Goal: Information Seeking & Learning: Compare options

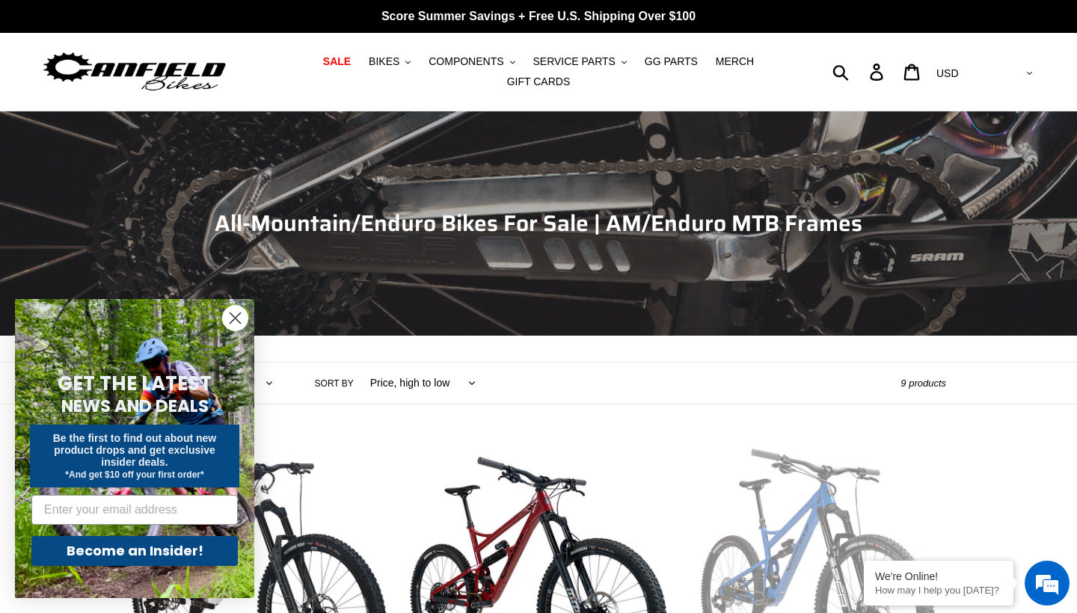
click at [228, 324] on circle "Close dialog" at bounding box center [235, 318] width 25 height 25
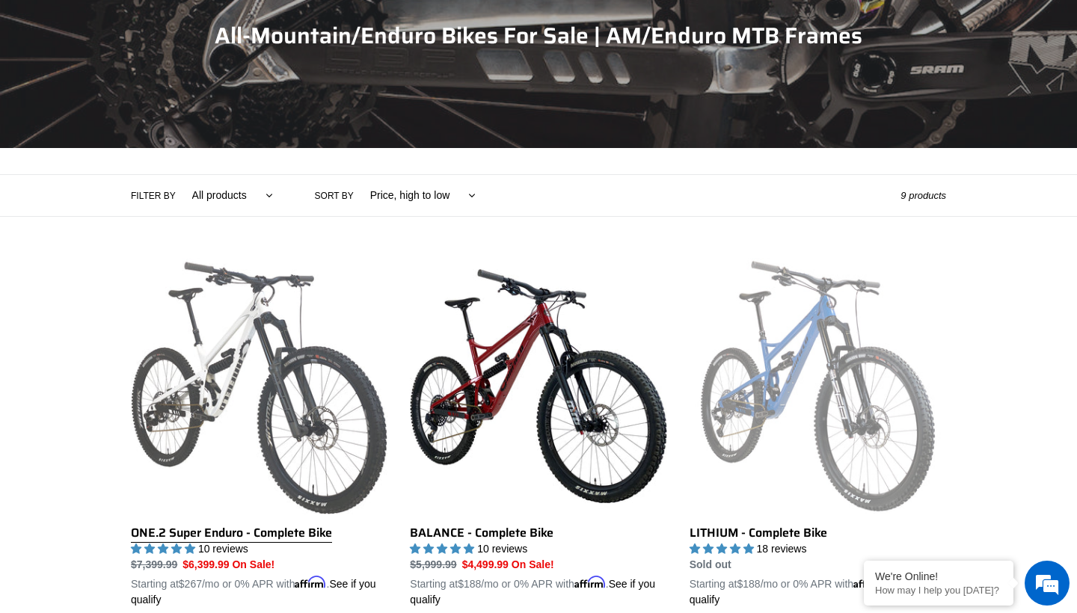
scroll to position [217, 0]
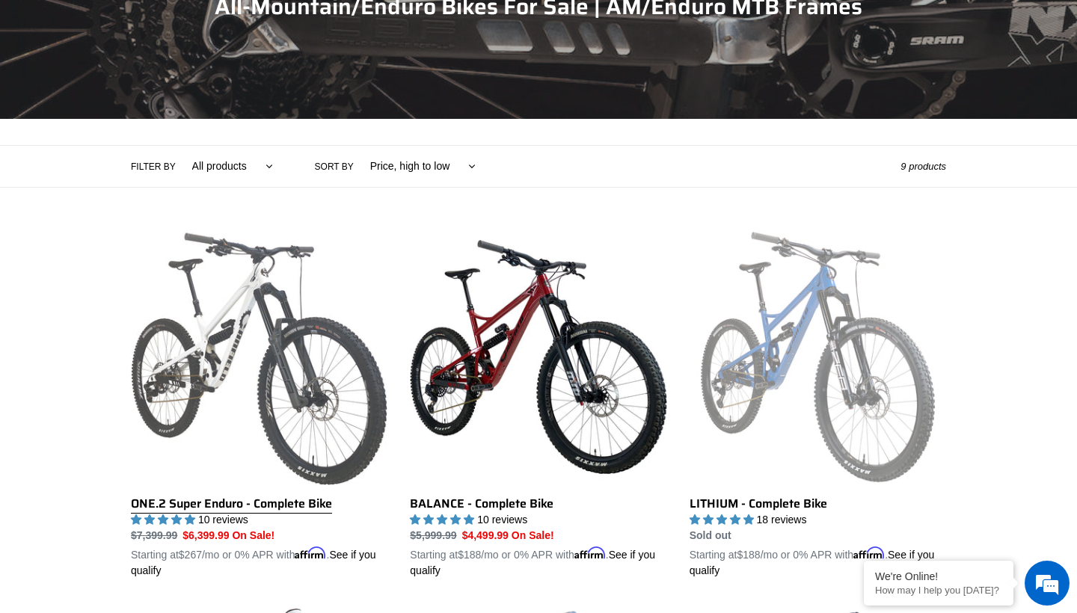
click at [363, 391] on link "ONE.2 Super Enduro - Complete Bike" at bounding box center [259, 404] width 256 height 350
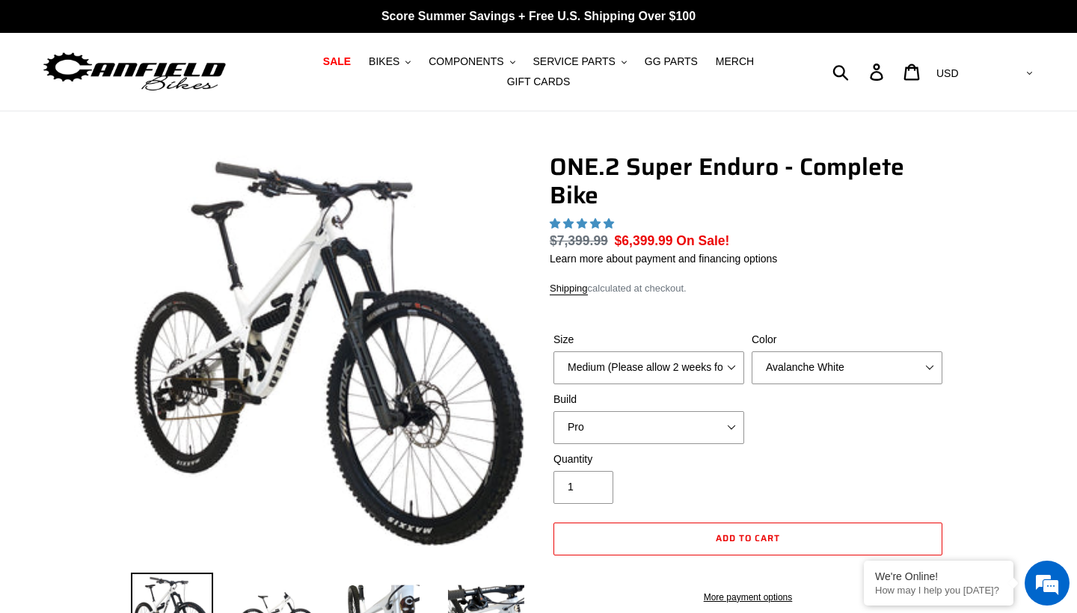
select select "highest-rating"
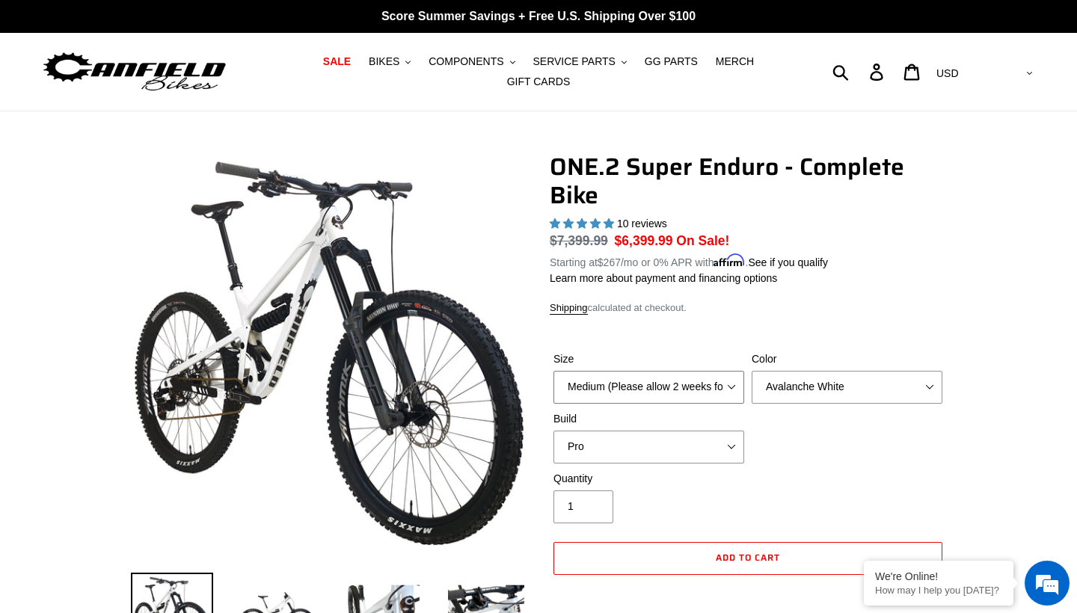
select select "Large (Sold Out)"
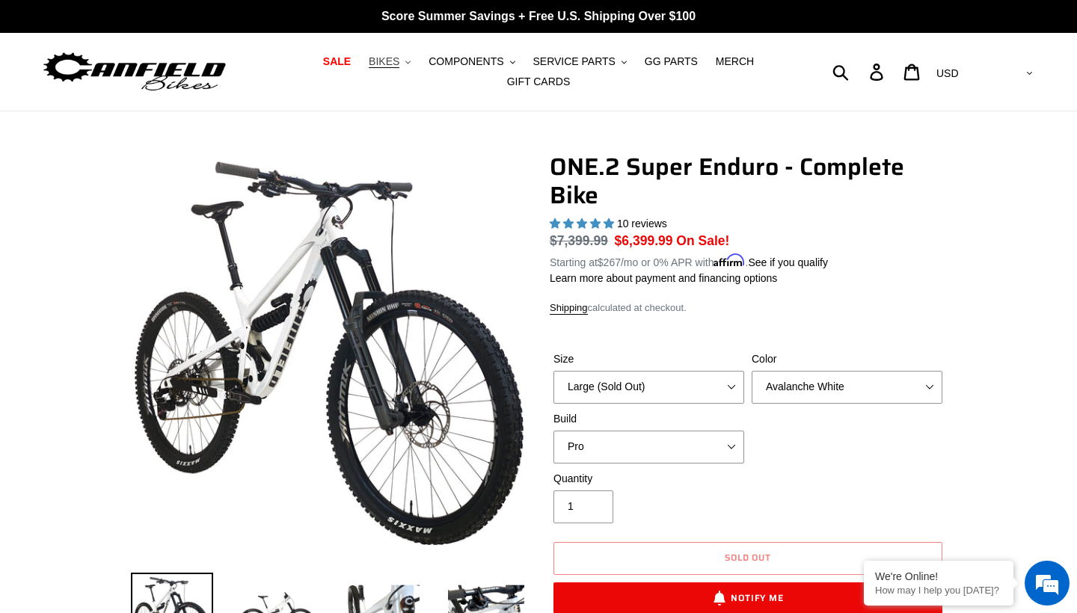
click at [387, 61] on span "BIKES" at bounding box center [384, 61] width 31 height 13
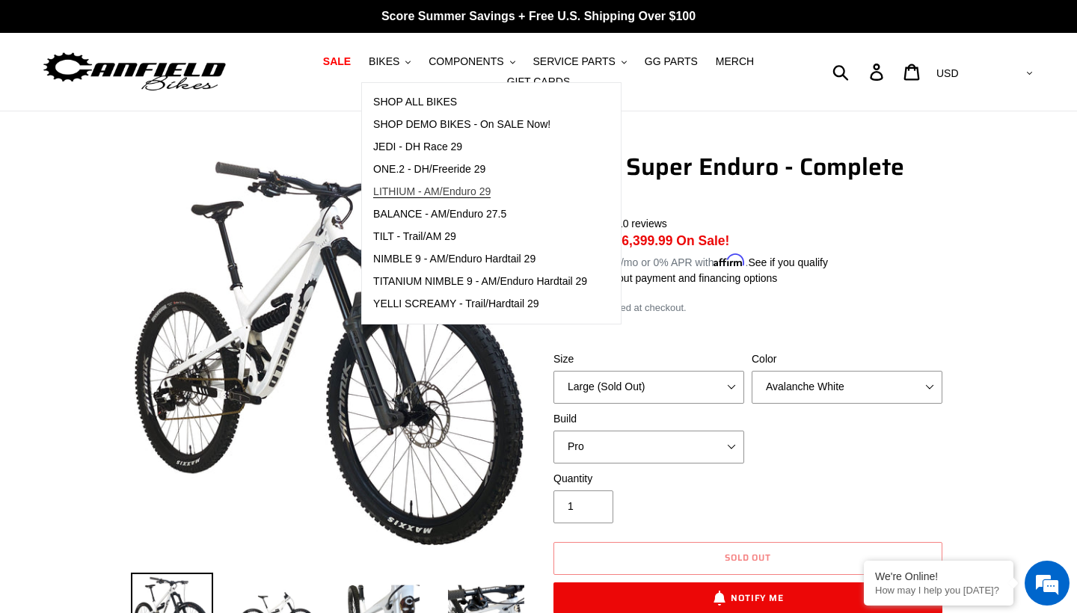
click at [490, 193] on span "LITHIUM - AM/Enduro 29" at bounding box center [431, 191] width 117 height 13
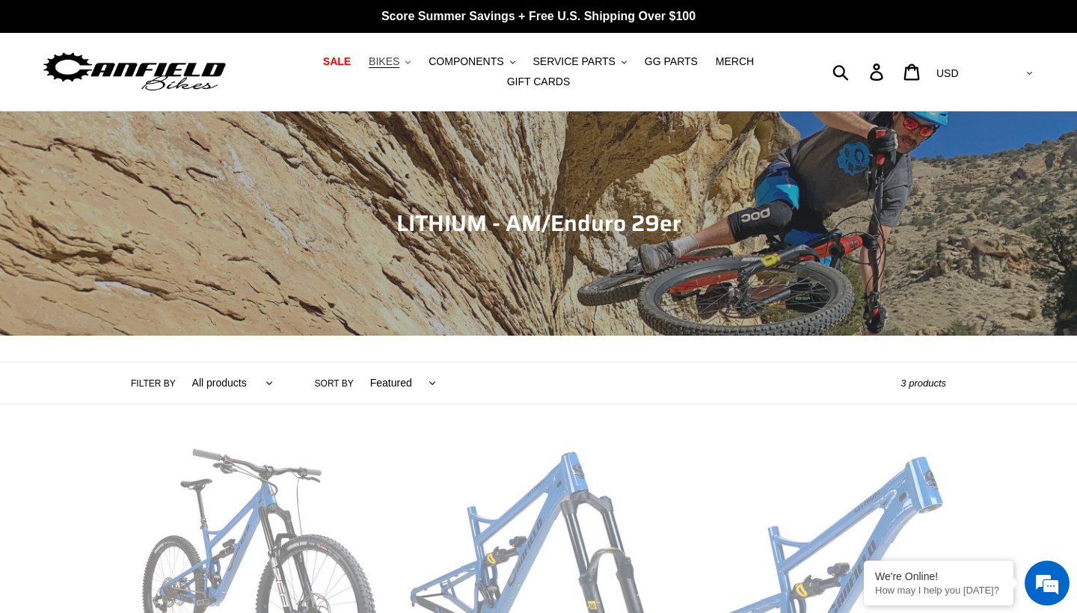
click at [399, 60] on span "BIKES" at bounding box center [384, 61] width 31 height 13
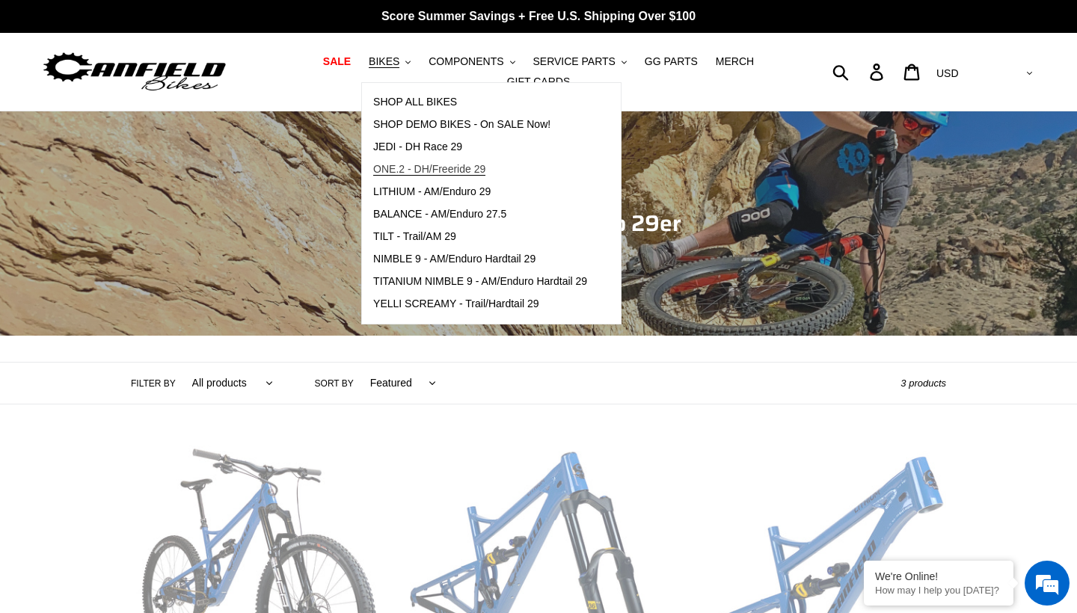
click at [410, 169] on span "ONE.2 - DH/Freeride 29" at bounding box center [429, 169] width 112 height 13
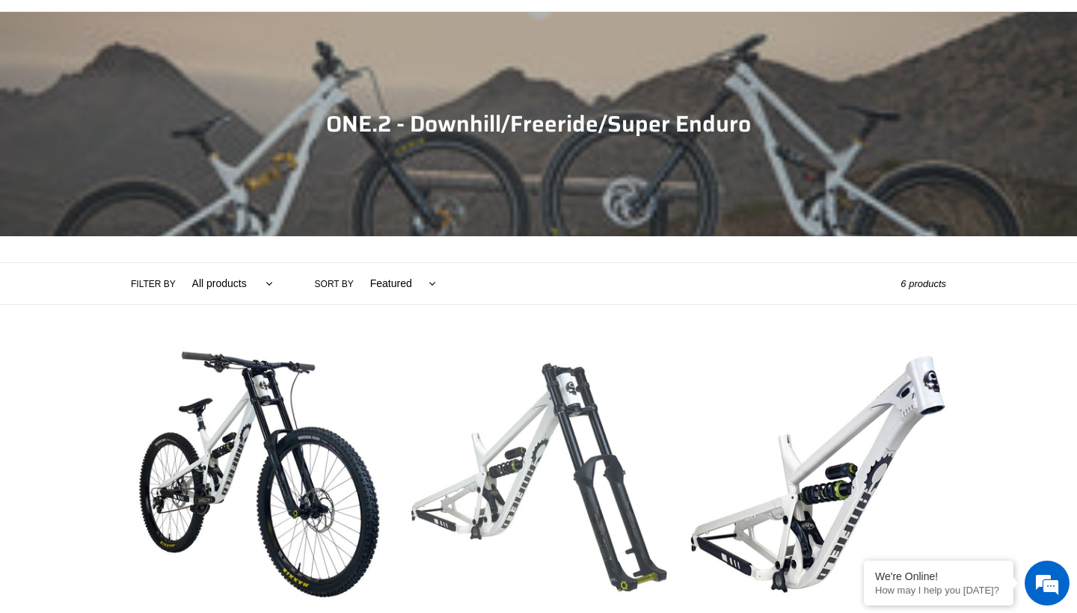
scroll to position [197, 0]
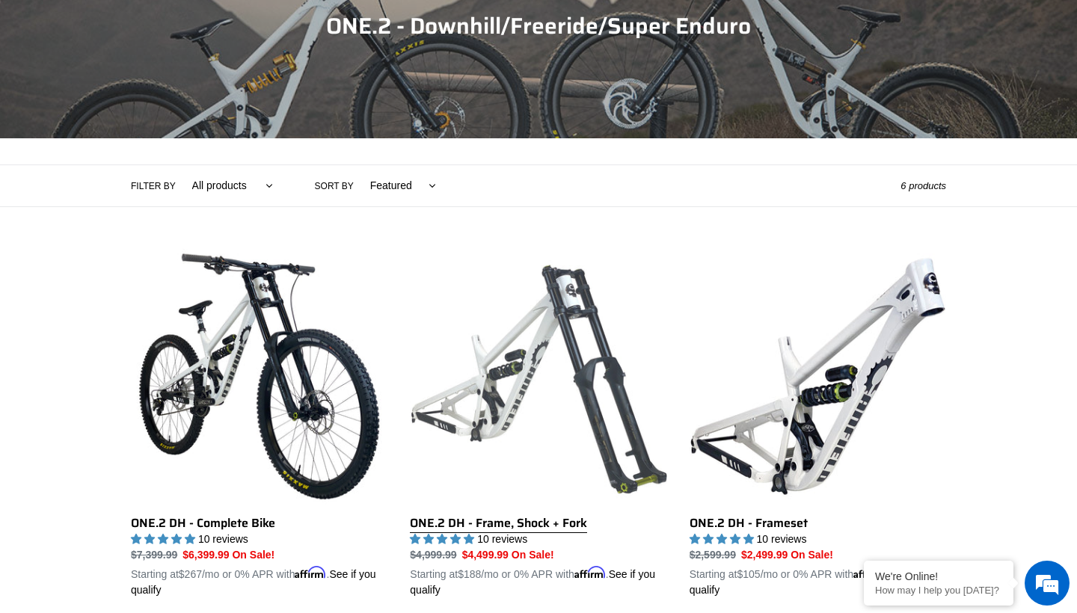
click at [566, 417] on link "ONE.2 DH - Frame, Shock + Fork" at bounding box center [538, 423] width 256 height 350
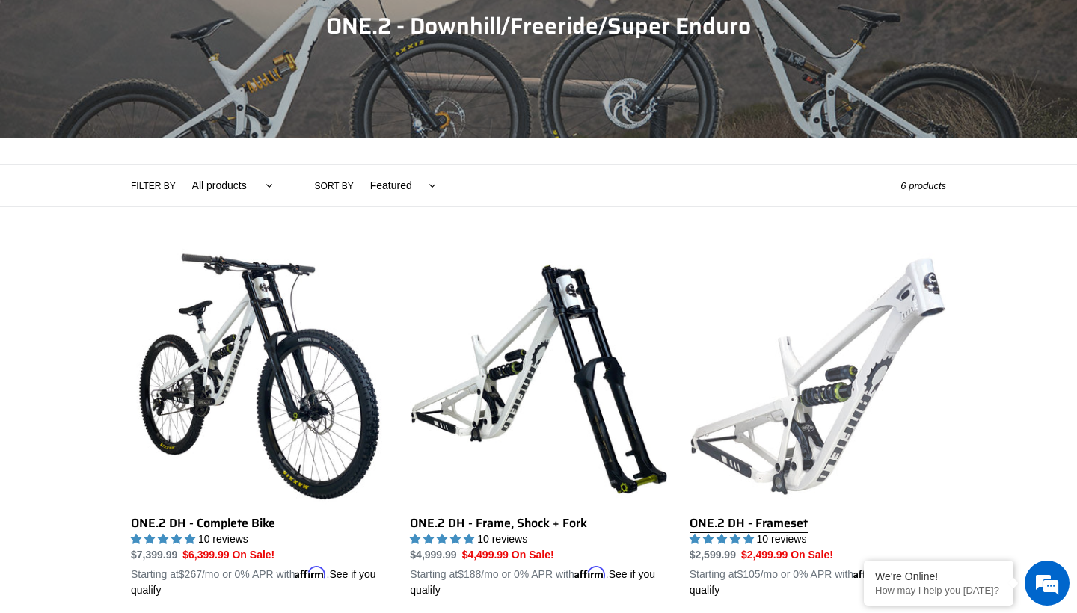
click at [824, 345] on link "ONE.2 DH - Frameset" at bounding box center [817, 423] width 256 height 350
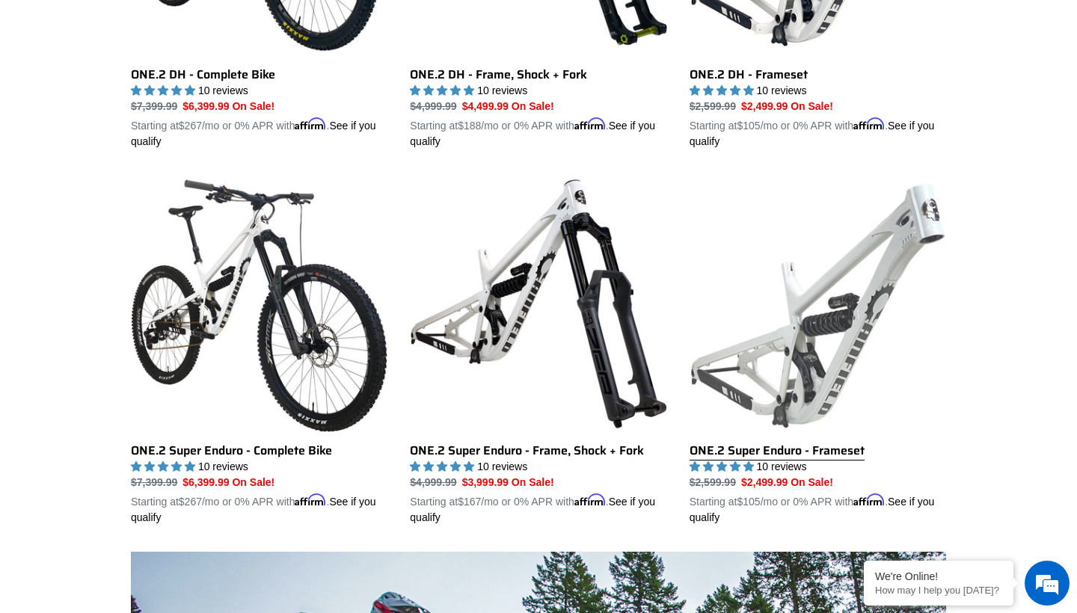
scroll to position [645, 0]
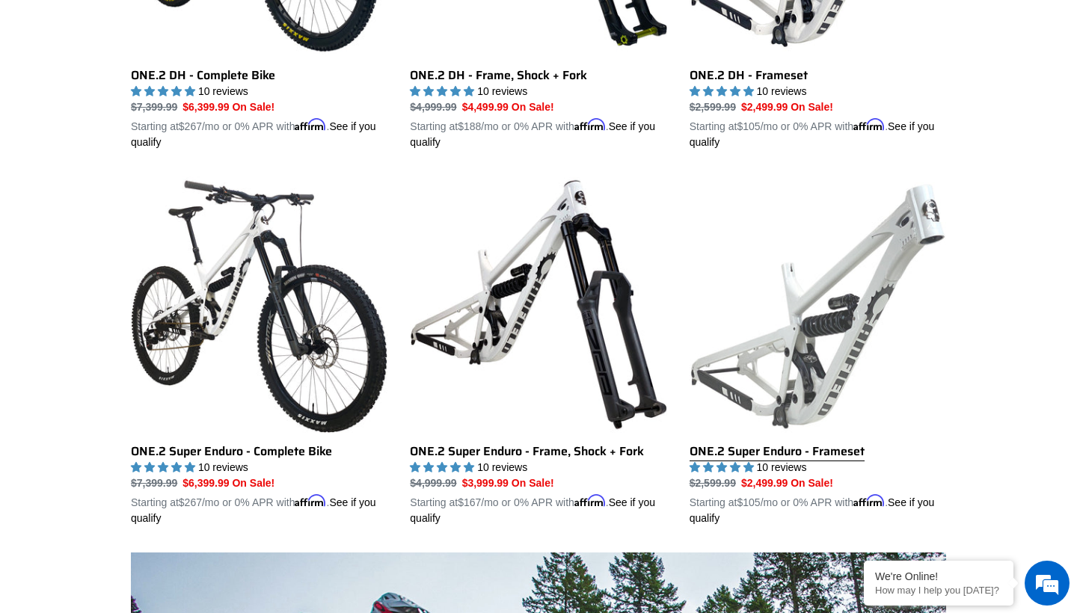
click at [796, 303] on link "ONE.2 Super Enduro - Frameset" at bounding box center [817, 351] width 256 height 350
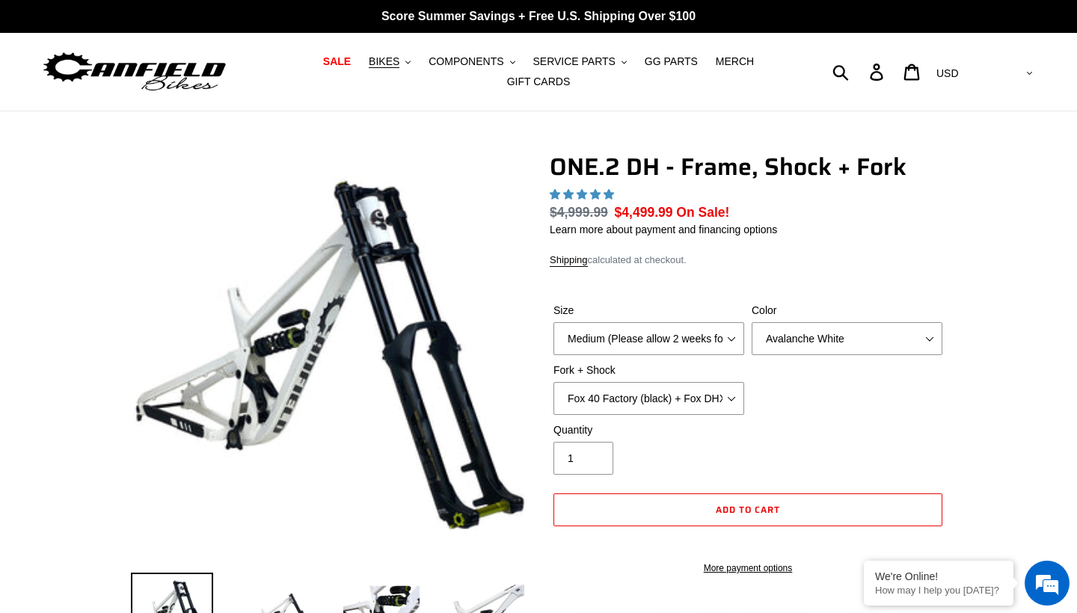
select select "highest-rating"
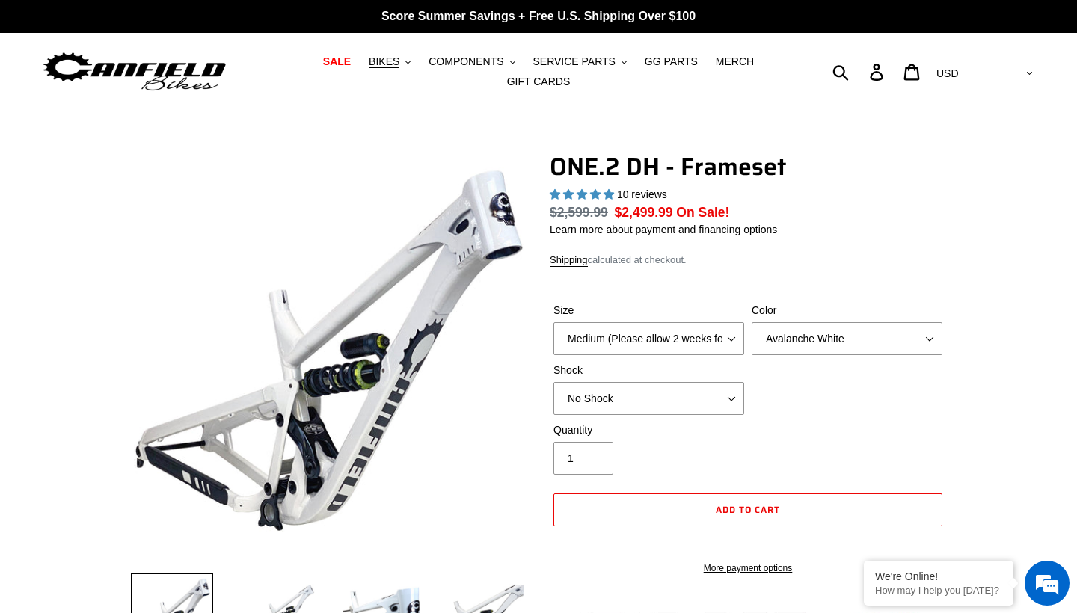
select select "highest-rating"
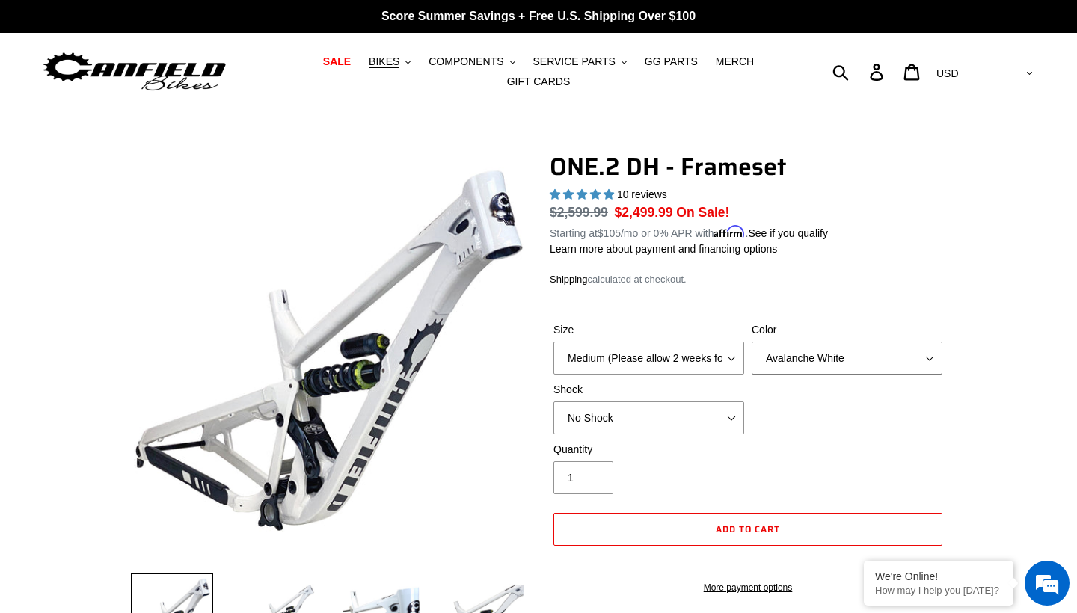
select select "Bentonite Grey"
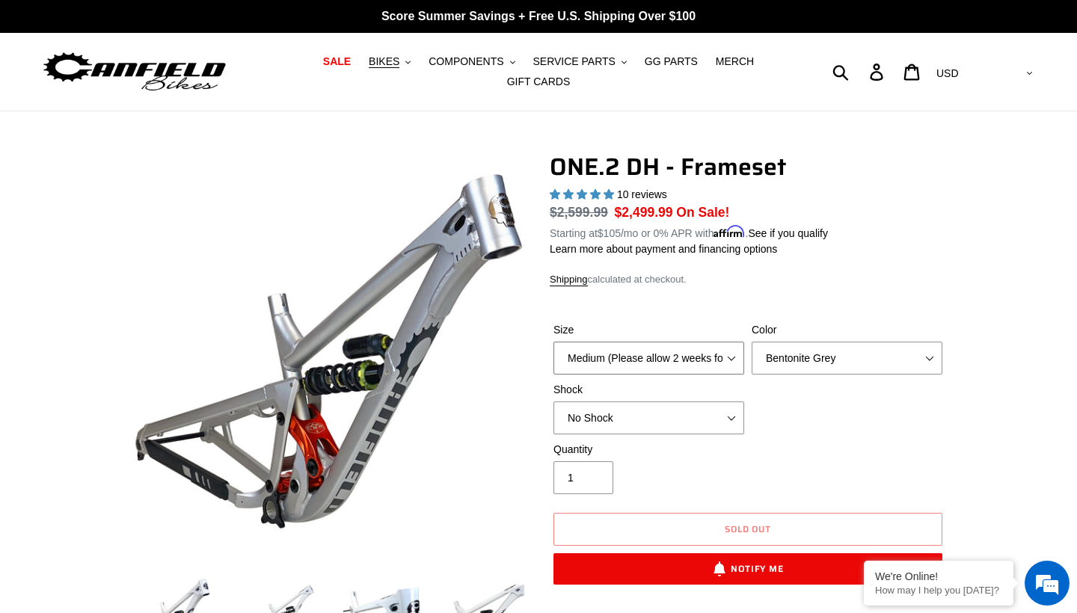
select select "Large (Sold Out)"
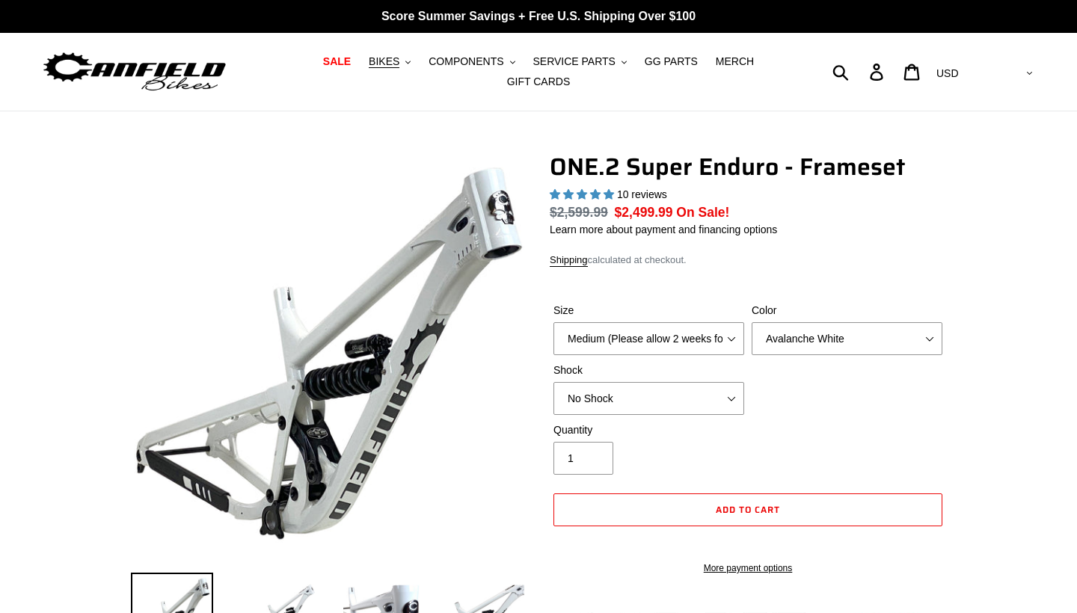
select select "highest-rating"
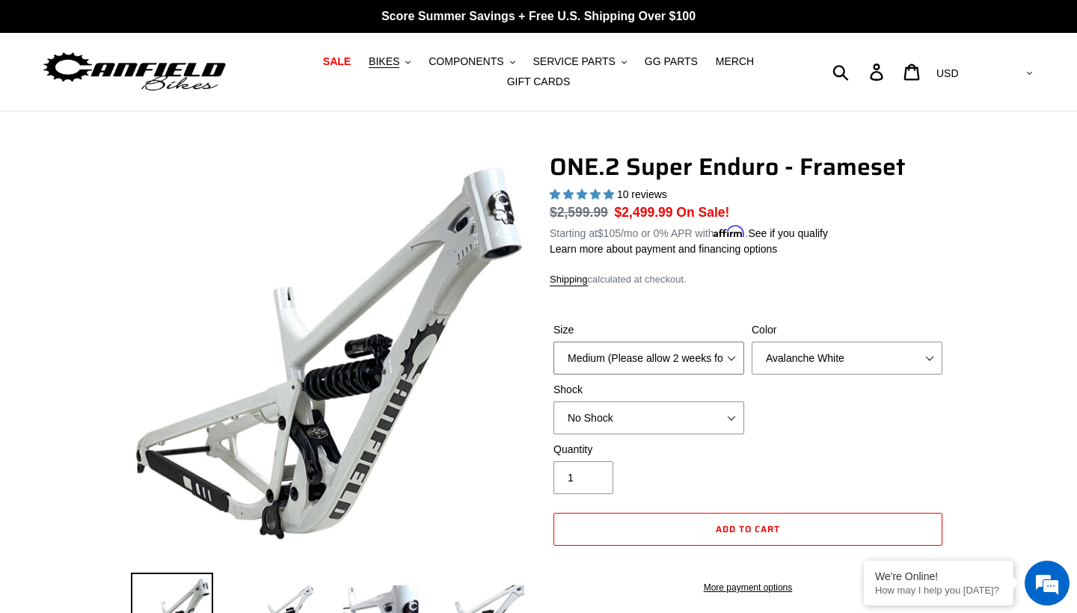
select select "Large (Sold Out)"
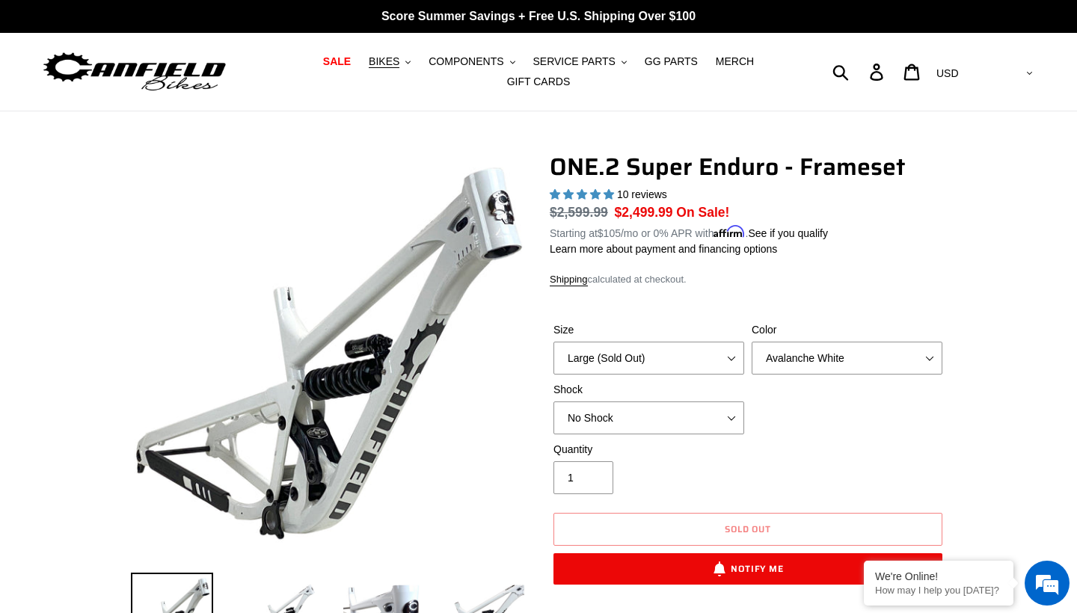
click at [813, 462] on div "Quantity 1" at bounding box center [748, 472] width 396 height 60
select select "RockShox Vivid Coil"
click at [833, 450] on div "Quantity 1" at bounding box center [748, 472] width 396 height 60
click at [399, 68] on span "BIKES" at bounding box center [384, 61] width 31 height 13
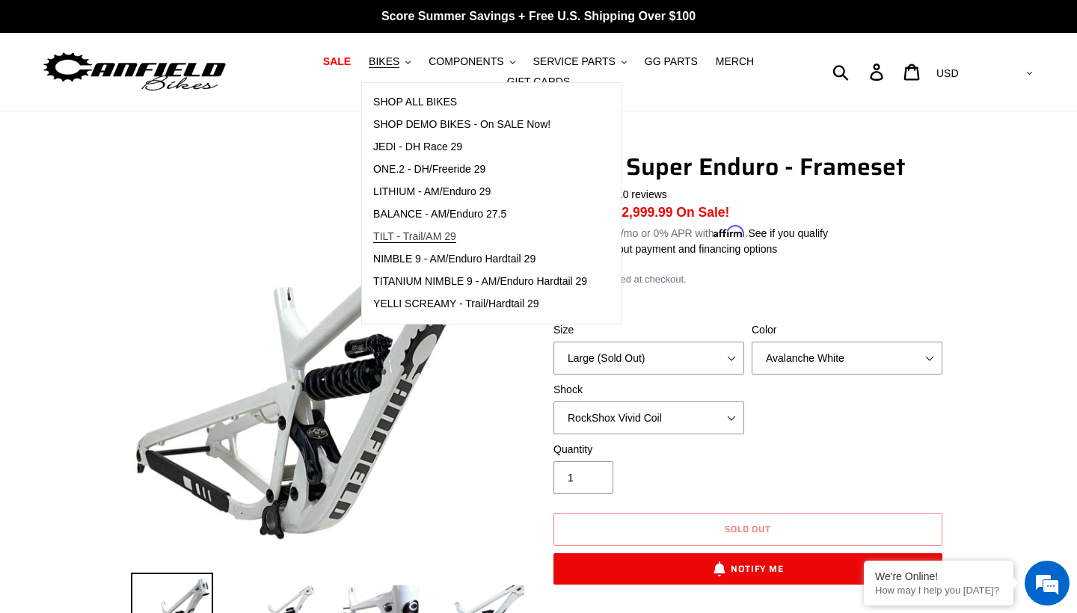
click at [470, 237] on link "TILT - Trail/AM 29" at bounding box center [480, 237] width 236 height 22
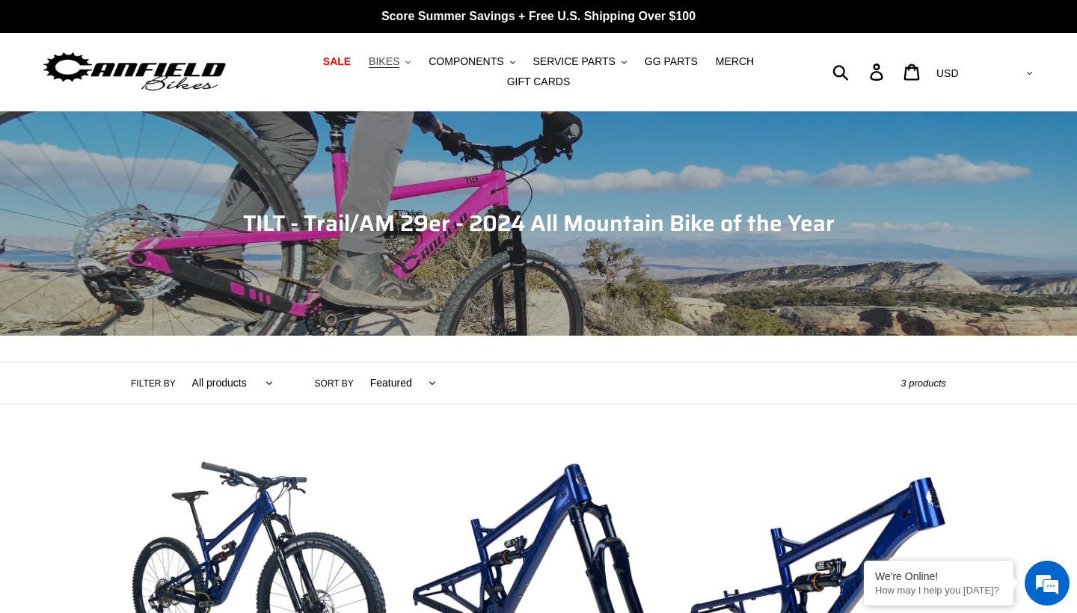
click at [385, 64] on span "BIKES" at bounding box center [384, 61] width 31 height 13
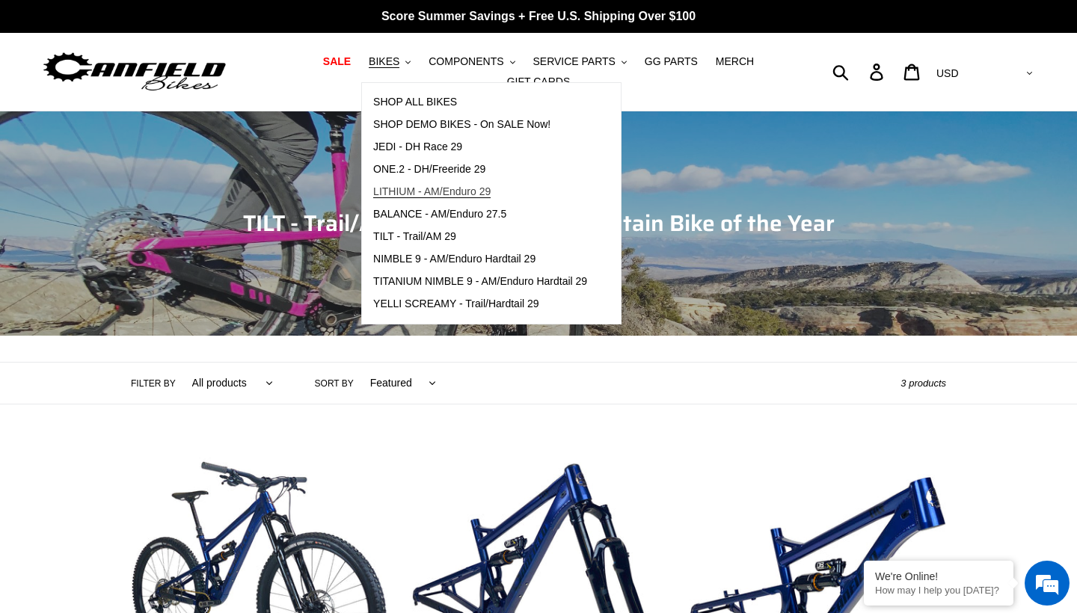
click at [430, 188] on span "LITHIUM - AM/Enduro 29" at bounding box center [431, 191] width 117 height 13
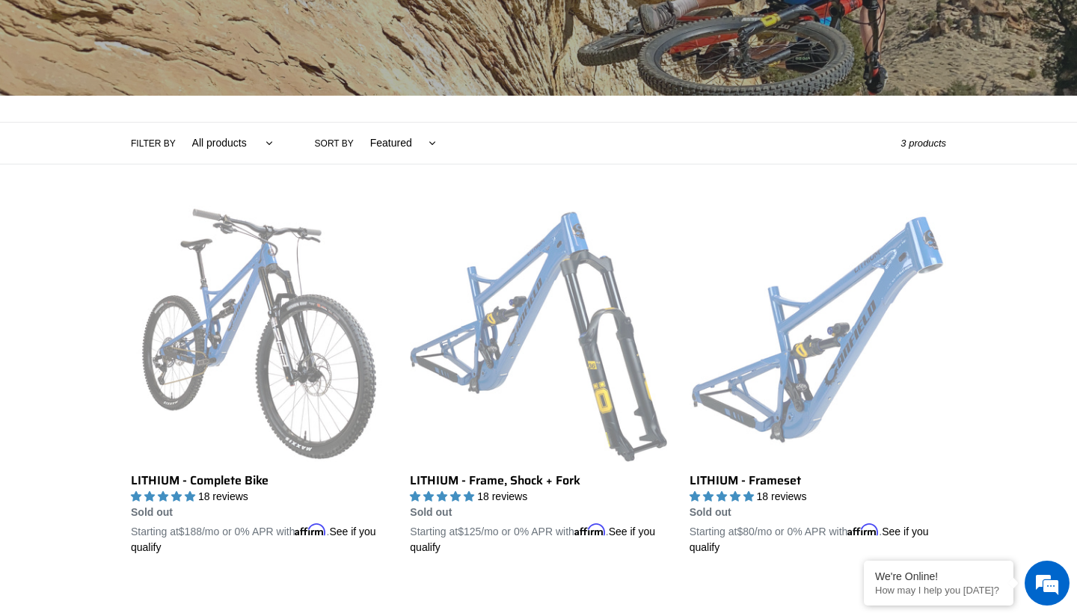
scroll to position [247, 0]
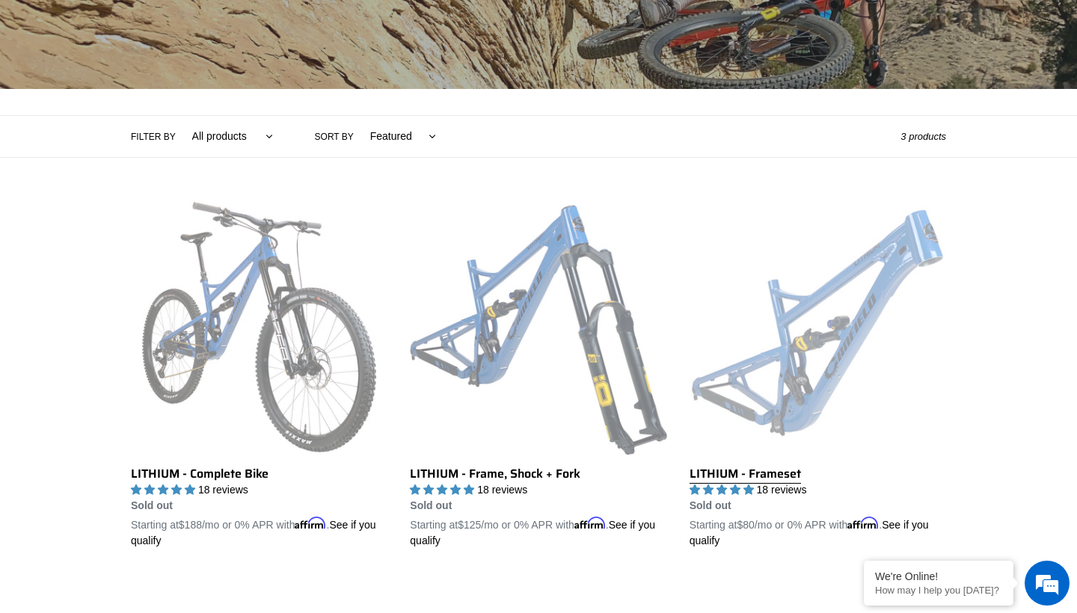
click at [778, 306] on link "LITHIUM - Frameset" at bounding box center [817, 374] width 256 height 350
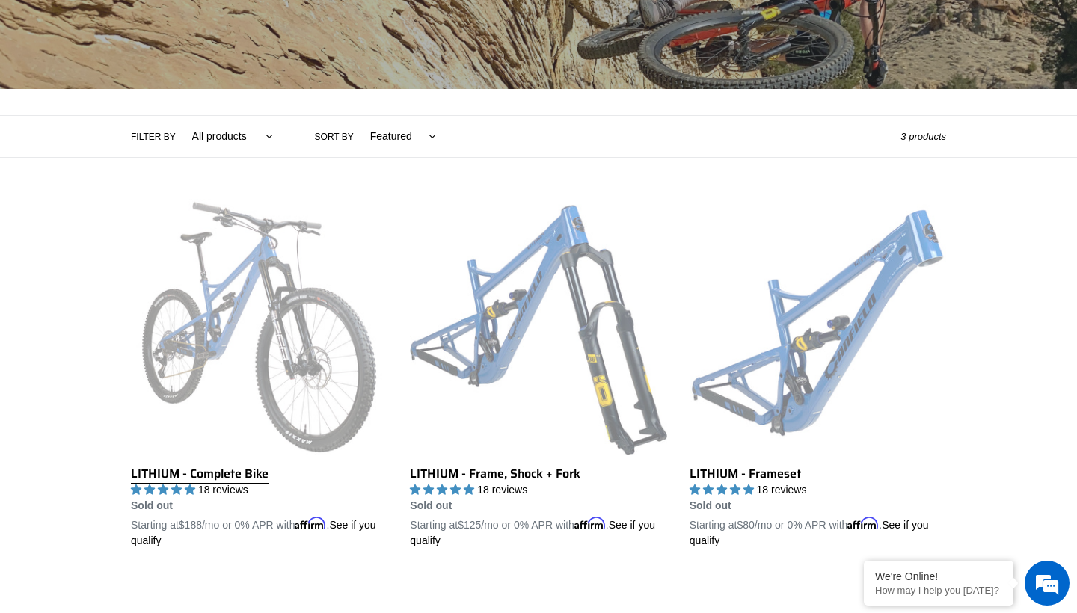
click at [313, 338] on link "LITHIUM - Complete Bike" at bounding box center [259, 374] width 256 height 350
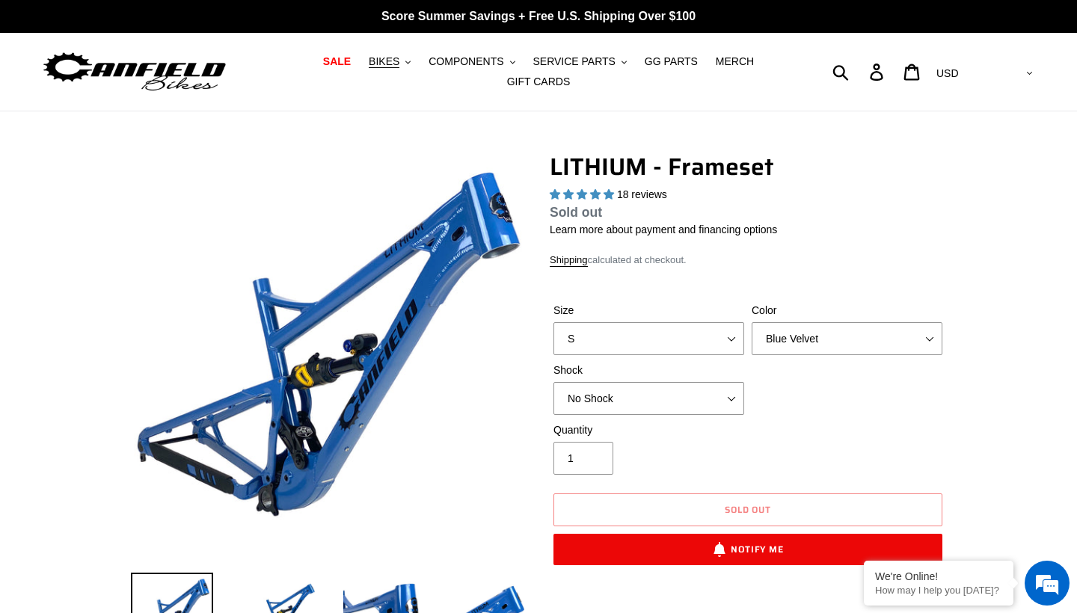
select select "highest-rating"
select select "XL"
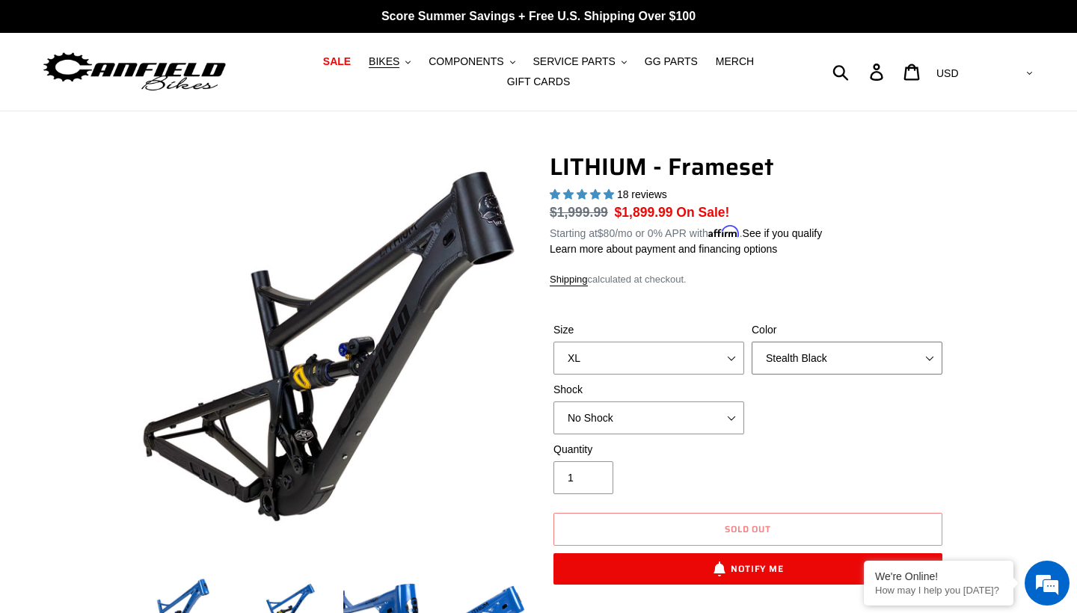
select select "Blue Velvet"
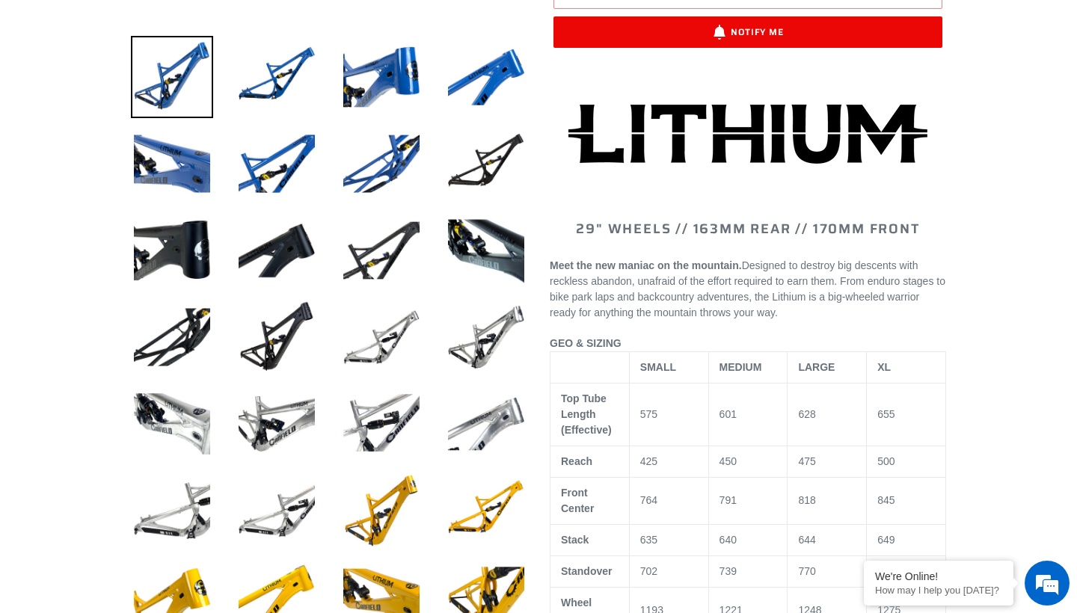
scroll to position [556, 0]
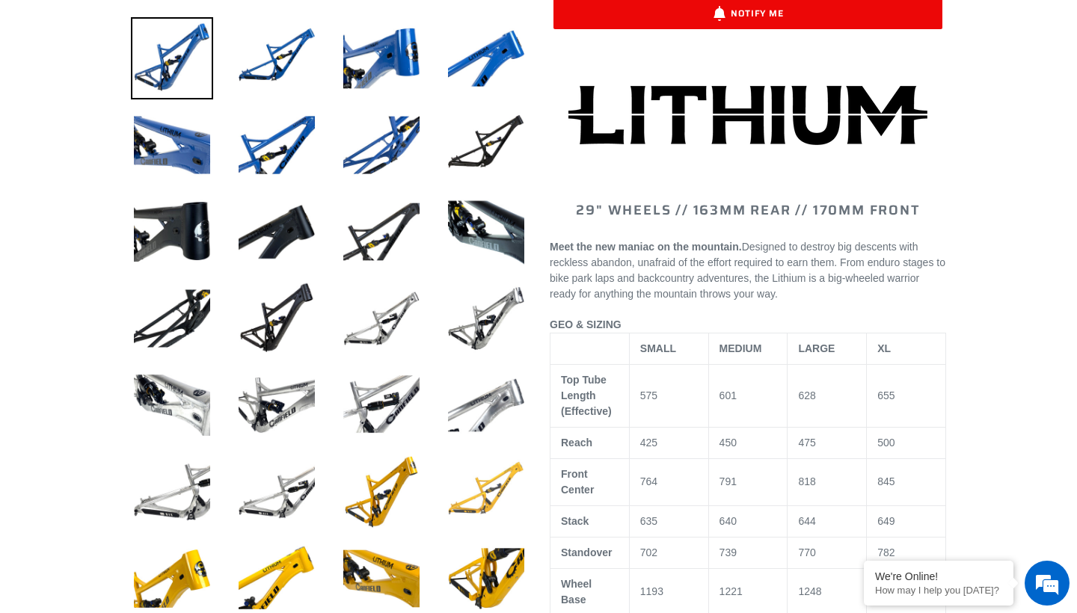
click at [500, 478] on img at bounding box center [486, 492] width 82 height 82
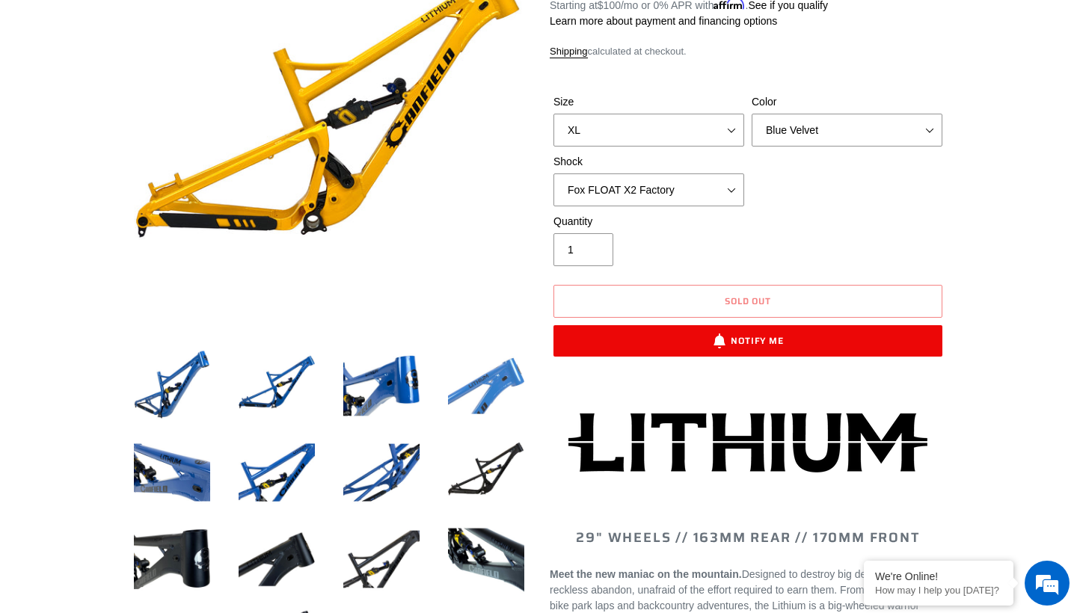
scroll to position [239, 0]
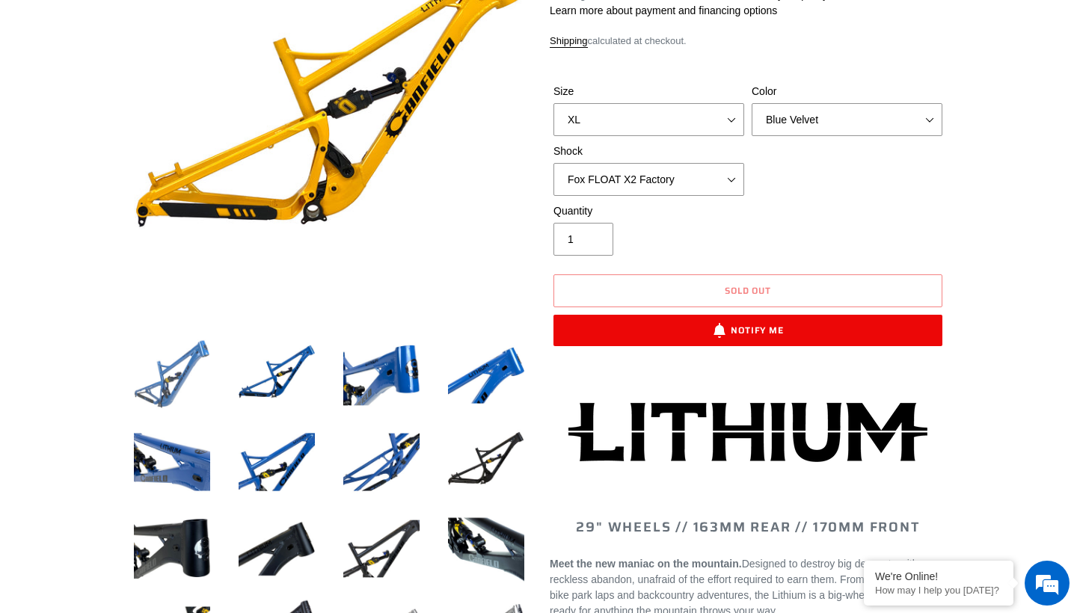
click at [179, 374] on img at bounding box center [172, 375] width 82 height 82
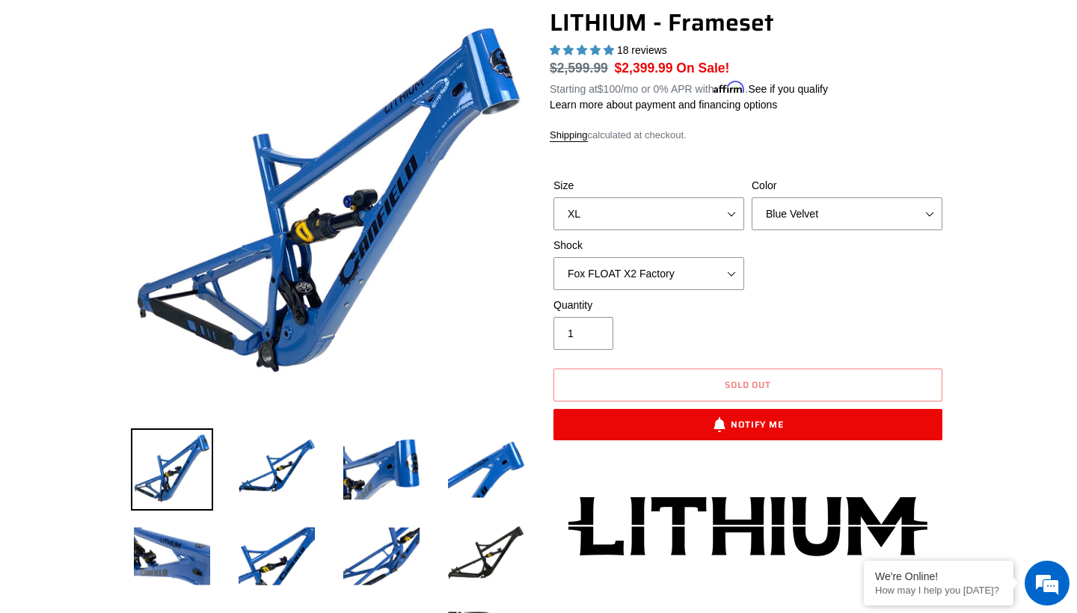
scroll to position [139, 0]
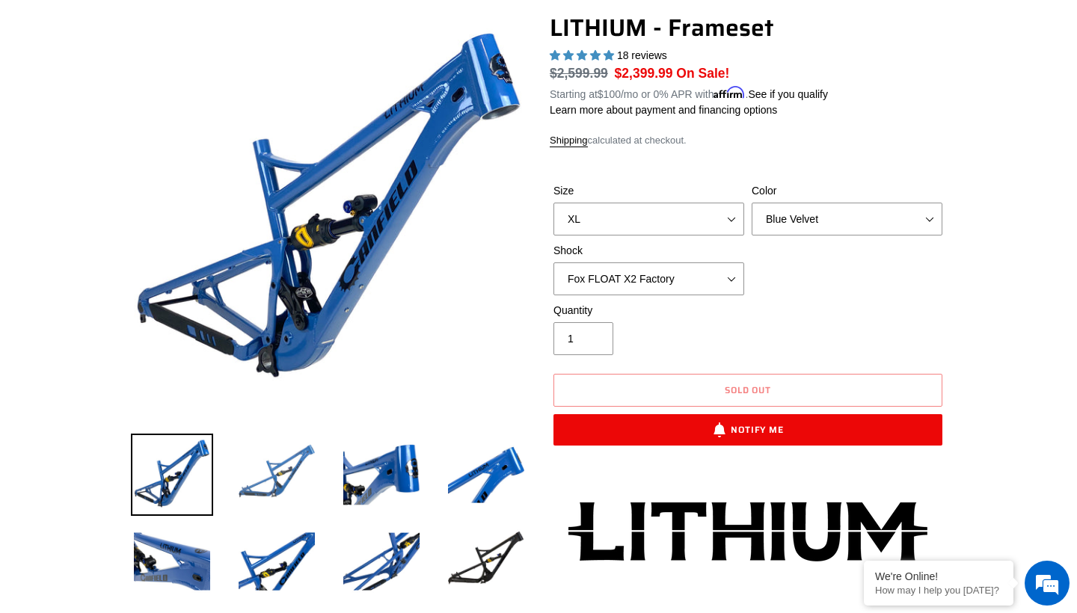
click at [270, 478] on img at bounding box center [277, 475] width 82 height 82
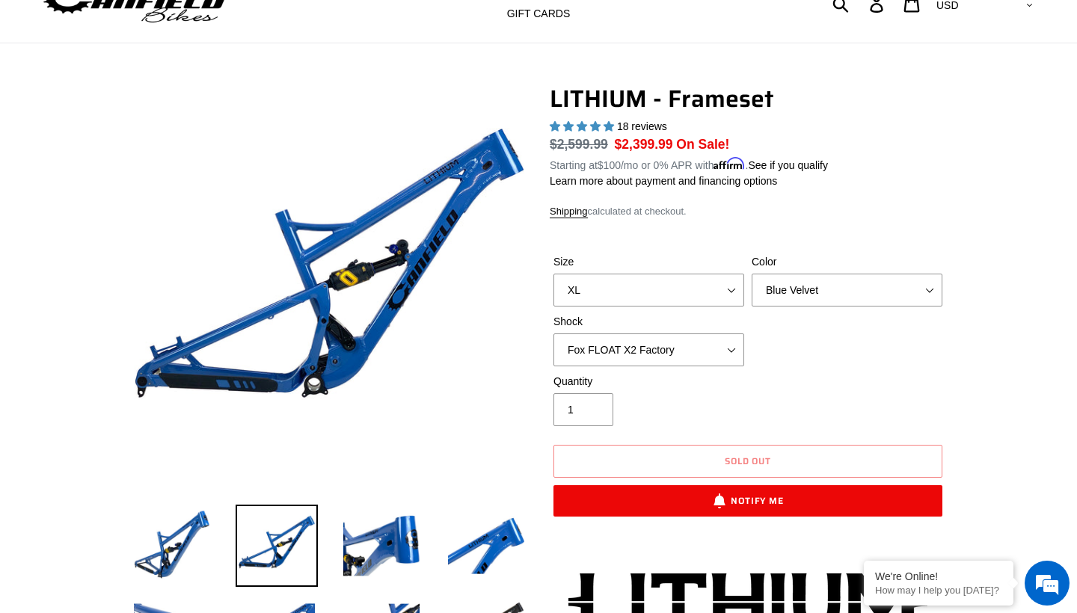
scroll to position [66, 0]
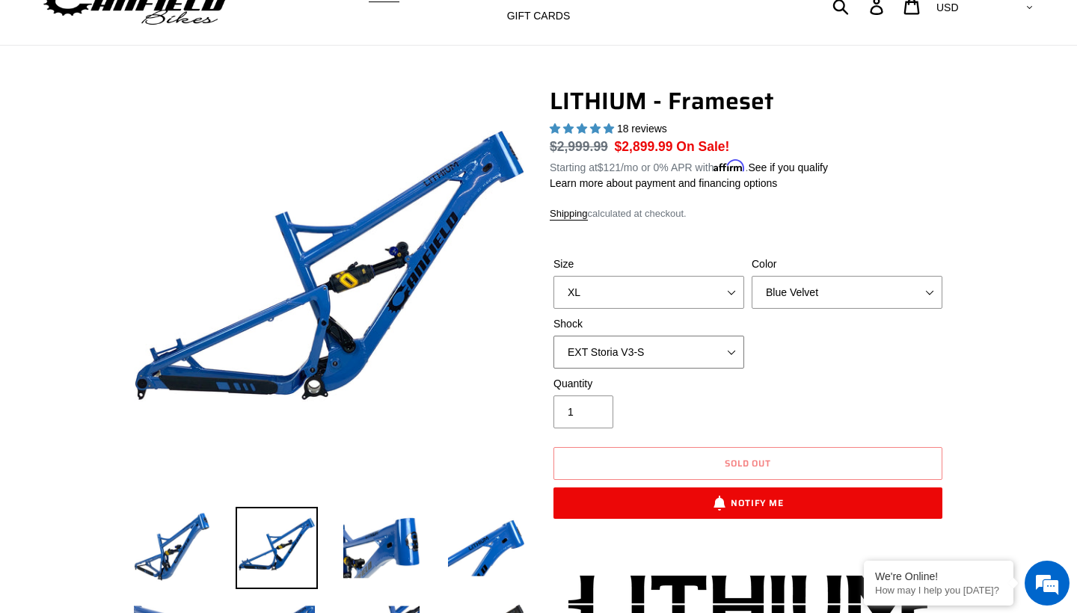
select select "Cane Creek DB Kitsuma Coil"
click at [872, 342] on div "Size S M L XL Color Blue Velvet Stealth Black Shock No Shock Öhlins TTX2 Air" at bounding box center [748, 316] width 396 height 120
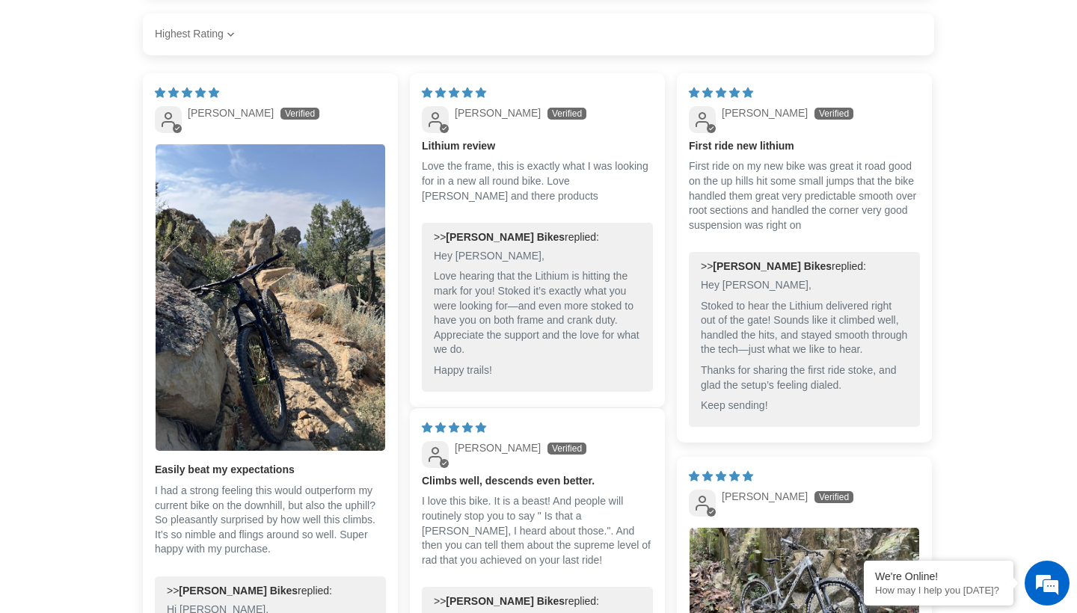
scroll to position [3667, 0]
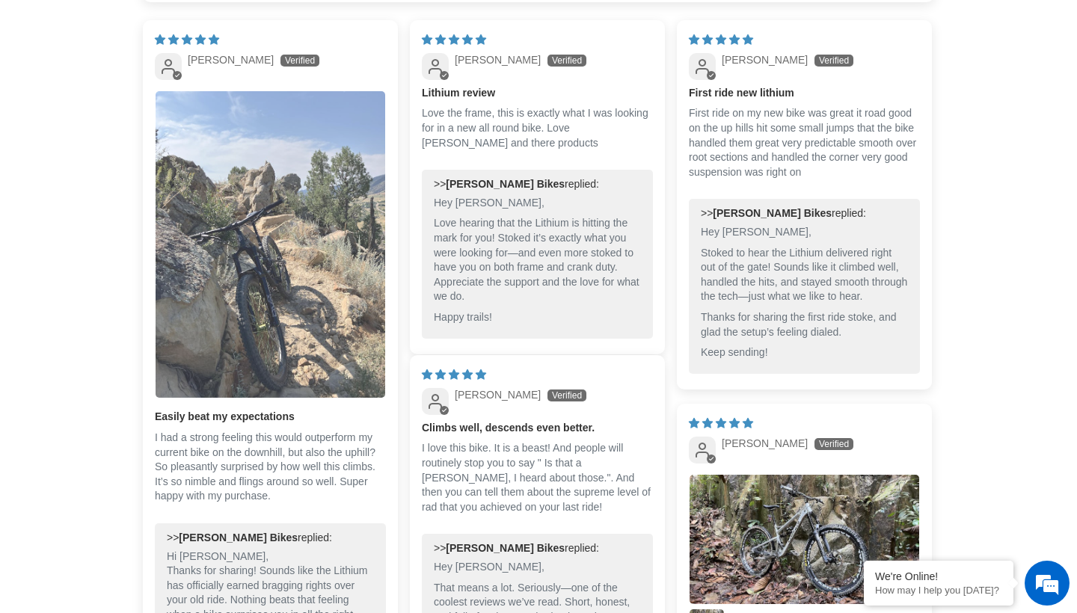
click at [275, 271] on img "Link to user picture 1" at bounding box center [271, 244] width 230 height 307
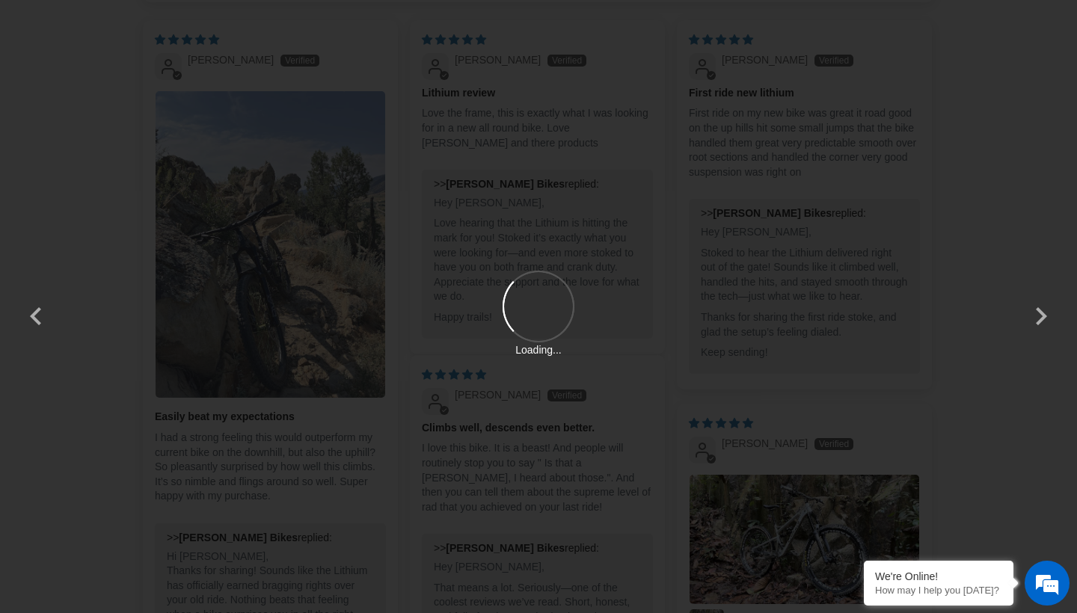
scroll to position [0, 0]
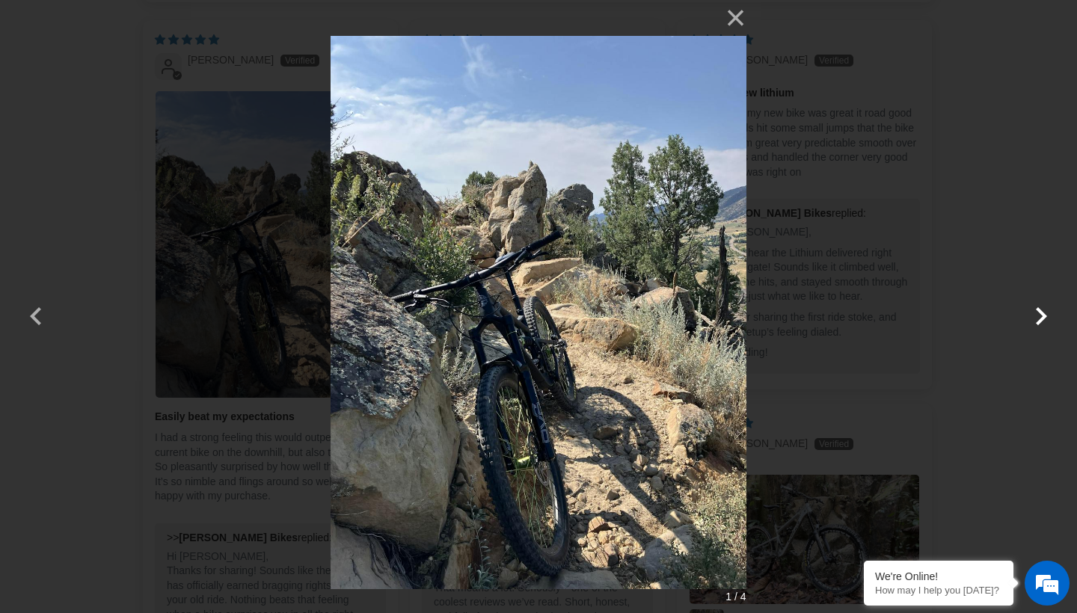
click at [1030, 319] on button "button" at bounding box center [1041, 307] width 36 height 36
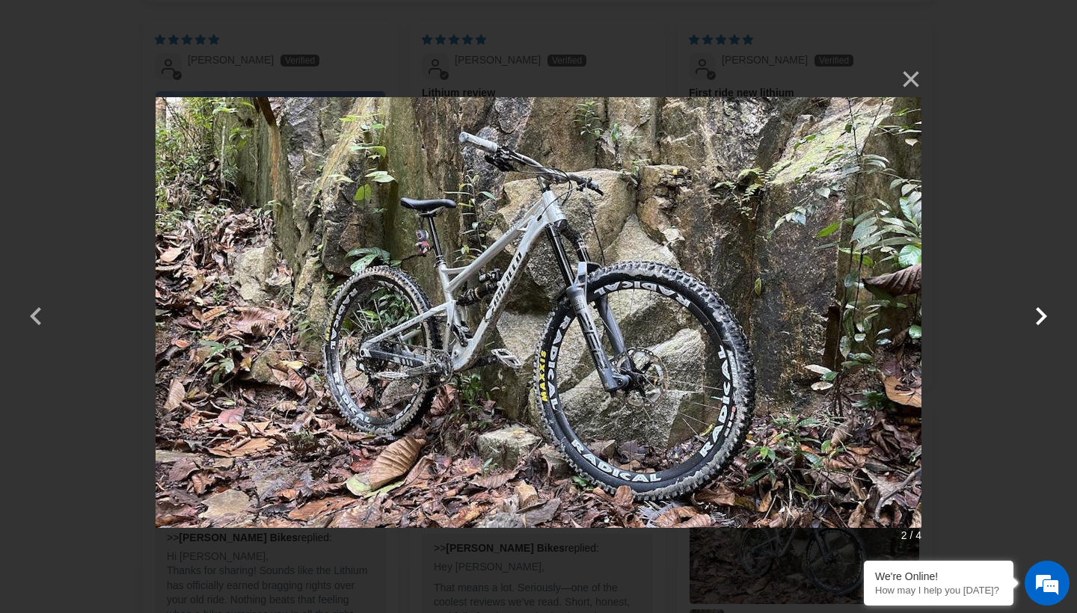
click at [1023, 319] on button "button" at bounding box center [1041, 307] width 36 height 36
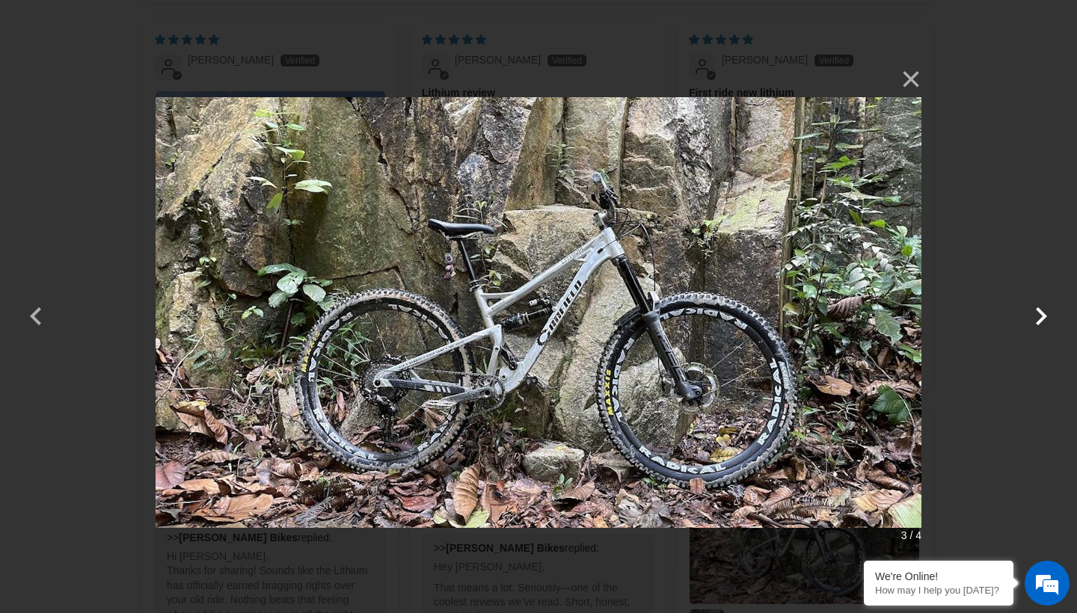
click at [1023, 319] on button "button" at bounding box center [1041, 307] width 36 height 36
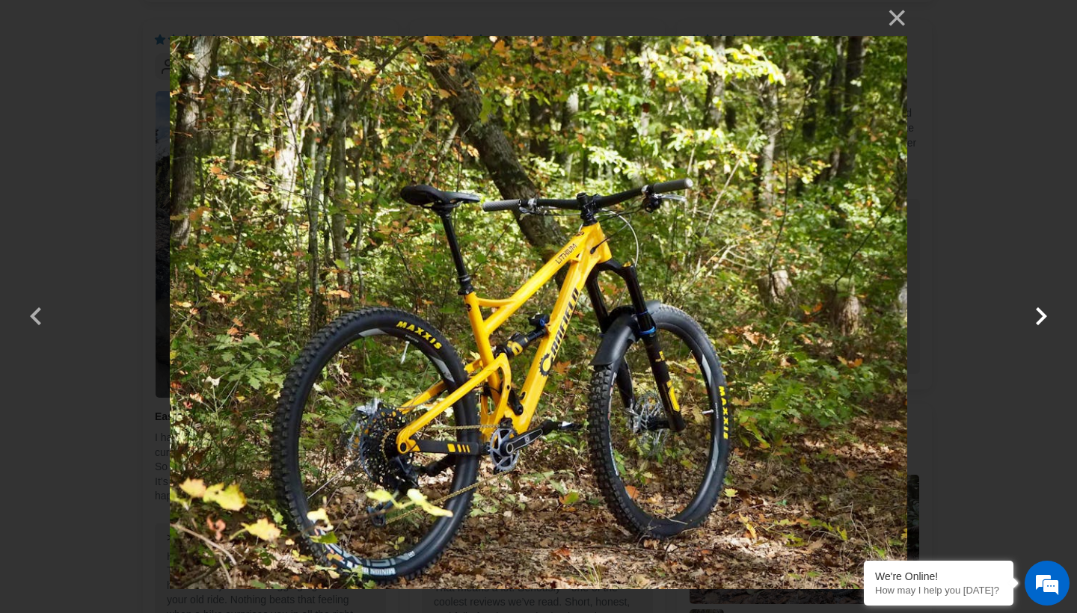
click at [1023, 319] on button "button" at bounding box center [1041, 307] width 36 height 36
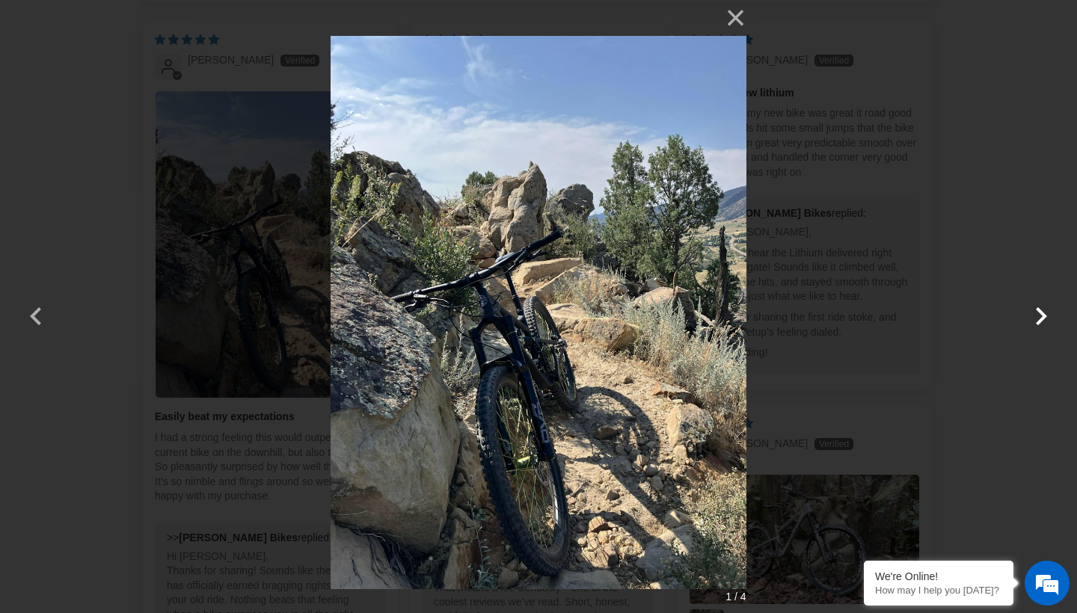
click at [1023, 319] on button "button" at bounding box center [1041, 307] width 36 height 36
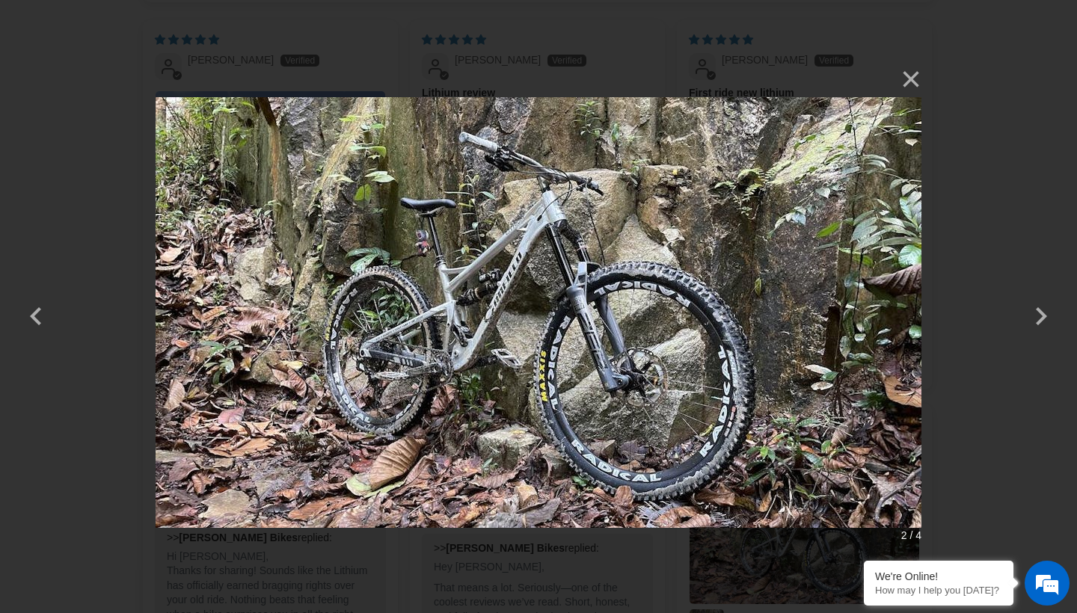
click at [1003, 304] on div "× 2 / 4 Loading..." at bounding box center [538, 306] width 1077 height 613
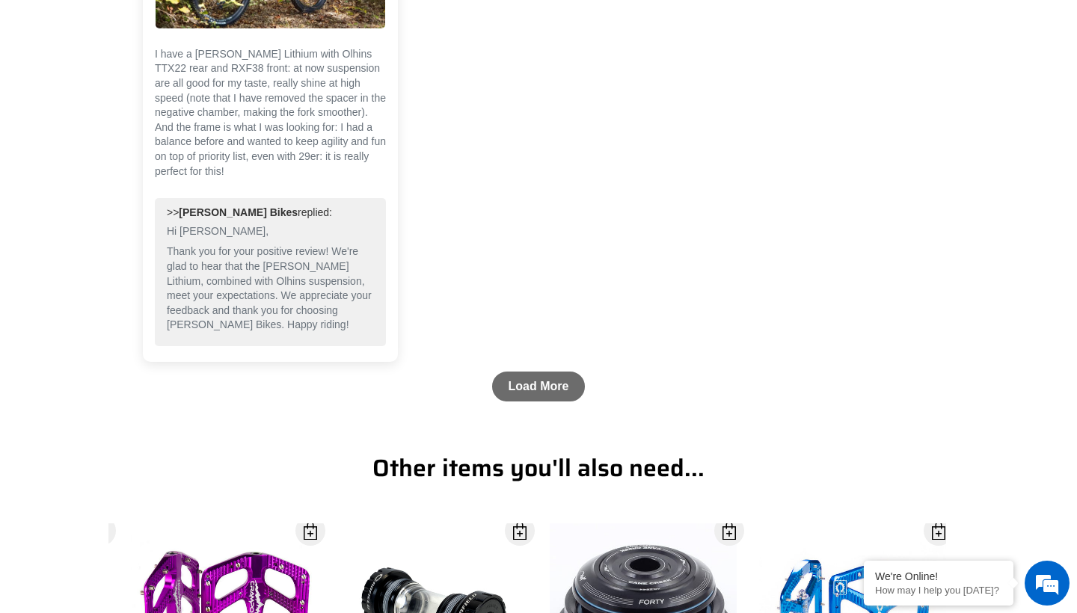
scroll to position [4899, 0]
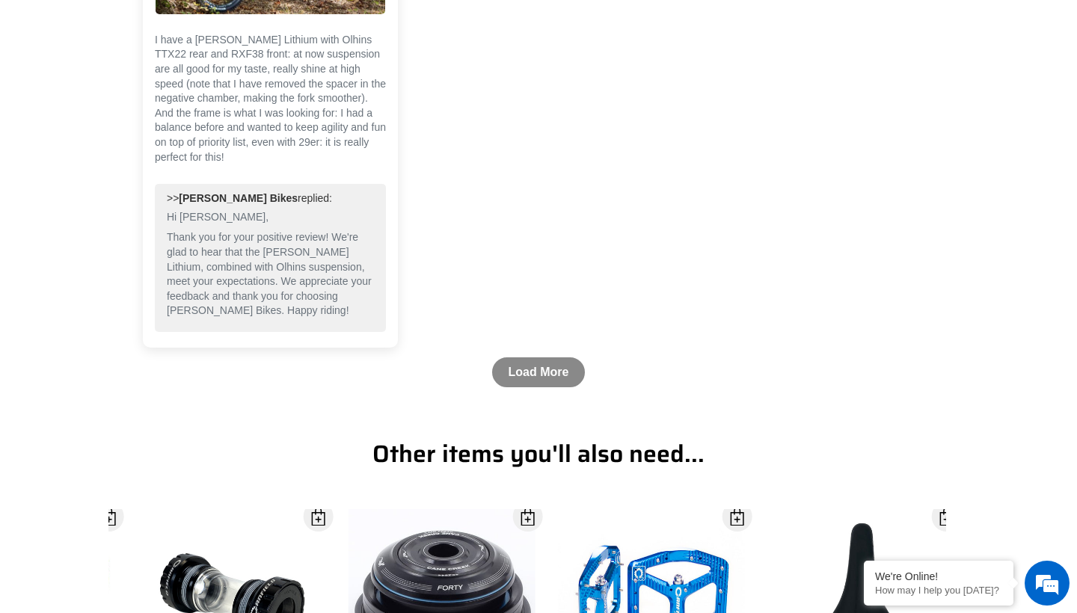
click at [551, 360] on link "Load More" at bounding box center [538, 372] width 93 height 30
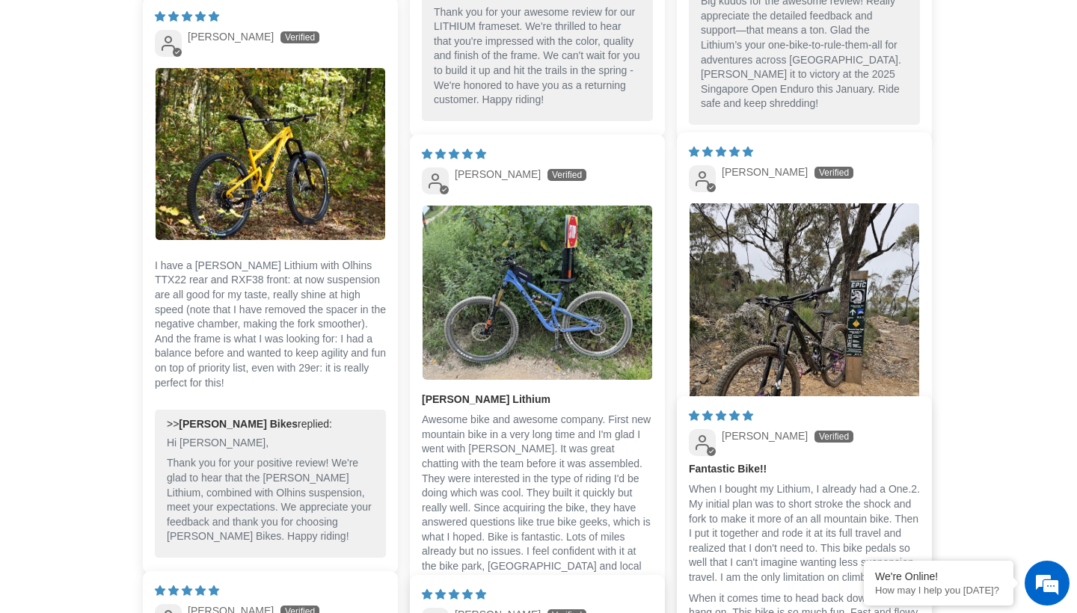
scroll to position [4686, 0]
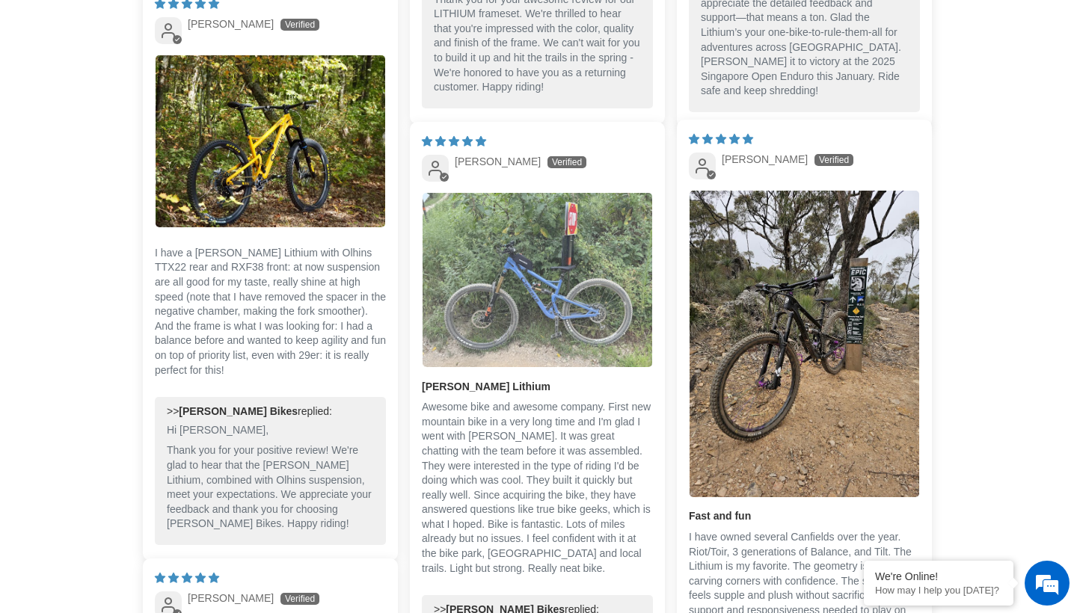
click at [560, 269] on img "Link to user picture 1" at bounding box center [537, 280] width 230 height 174
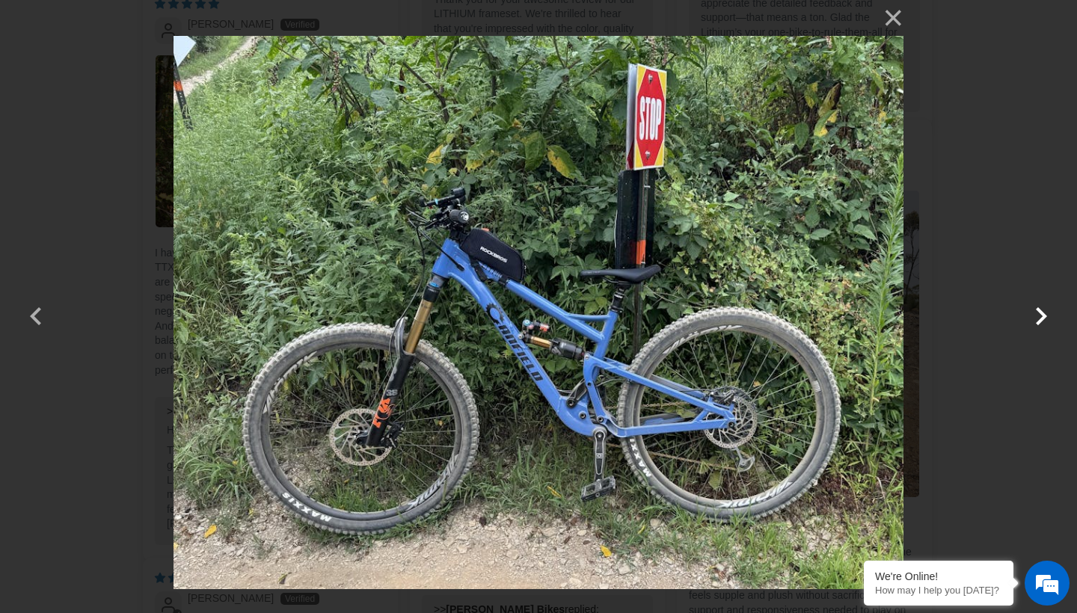
click at [1041, 324] on button "button" at bounding box center [1041, 307] width 36 height 36
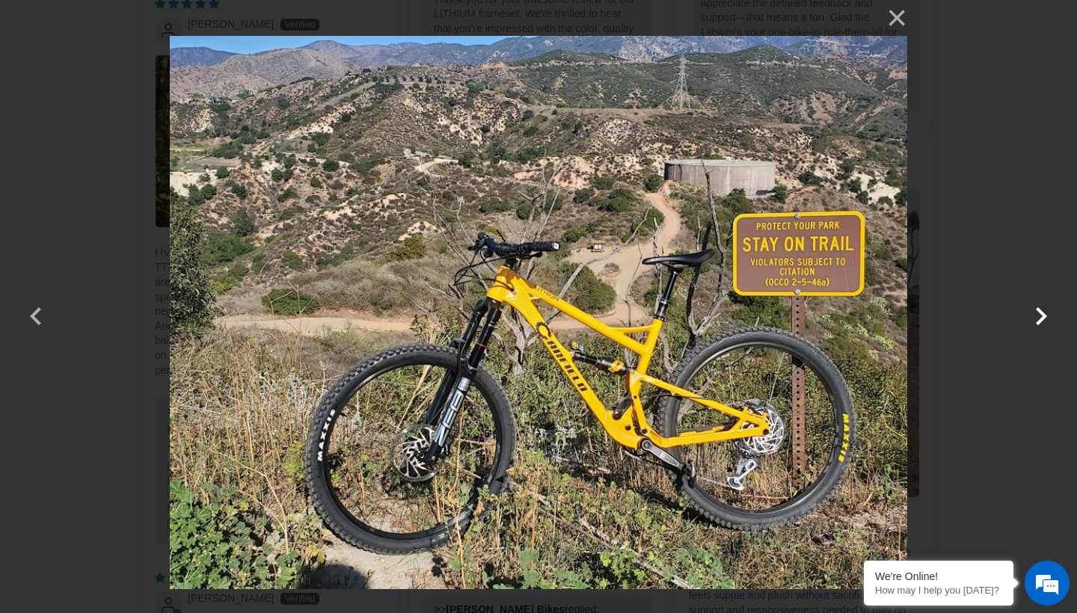
click at [1040, 309] on button "button" at bounding box center [1041, 307] width 36 height 36
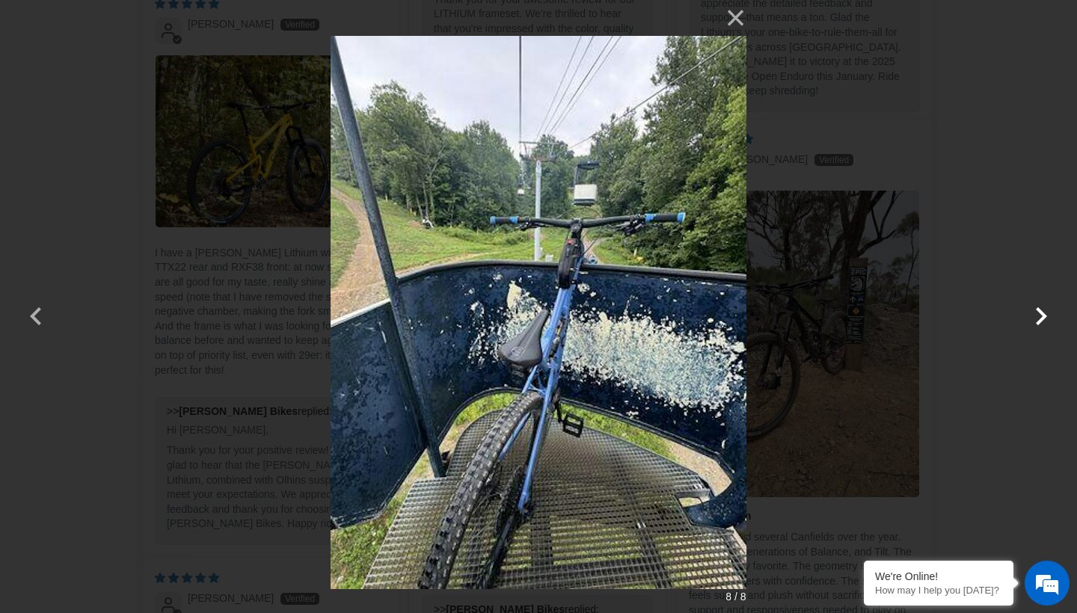
click at [1040, 310] on button "button" at bounding box center [1041, 307] width 36 height 36
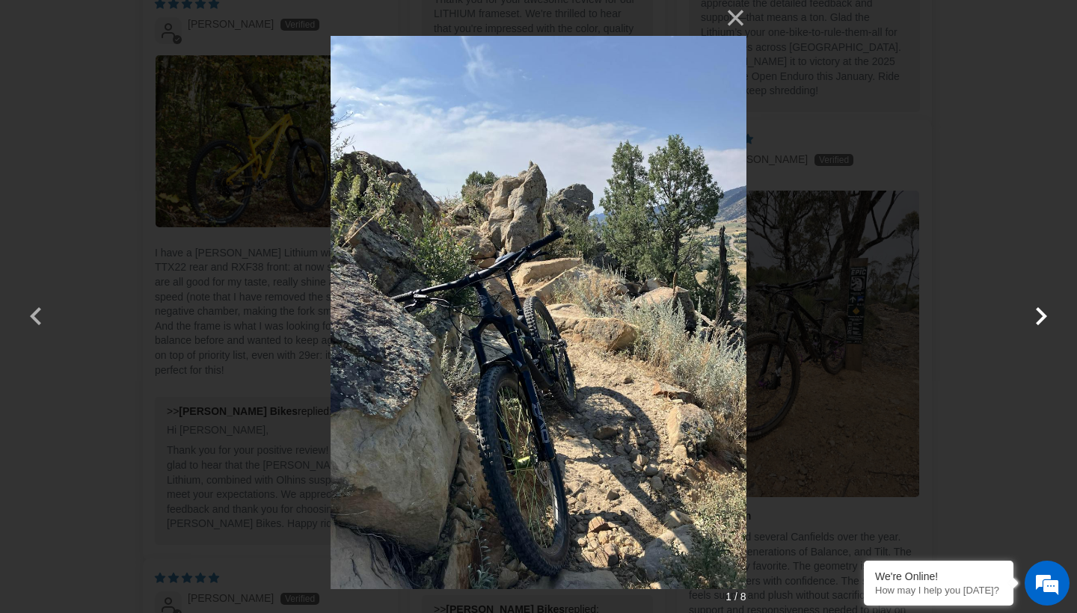
click at [1040, 310] on button "button" at bounding box center [1041, 307] width 36 height 36
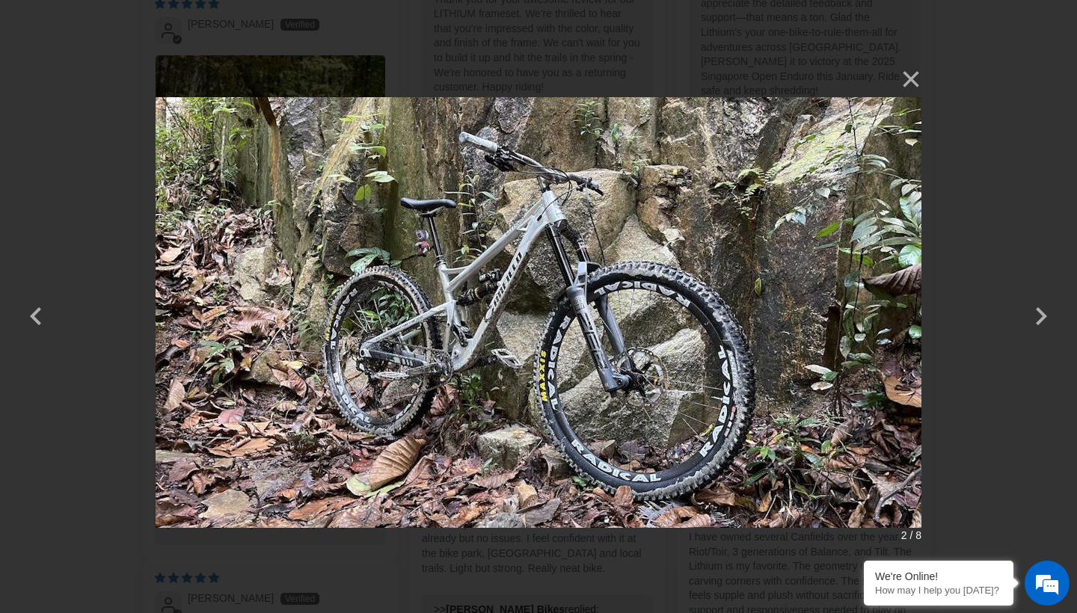
click at [1001, 273] on div "× 2 / 8" at bounding box center [538, 306] width 1077 height 613
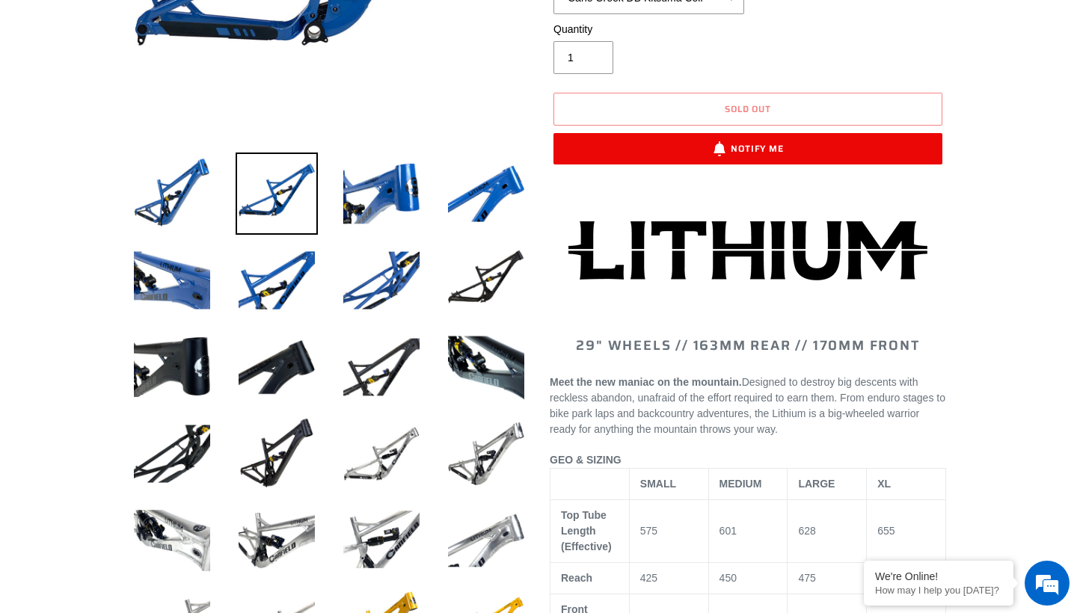
scroll to position [428, 0]
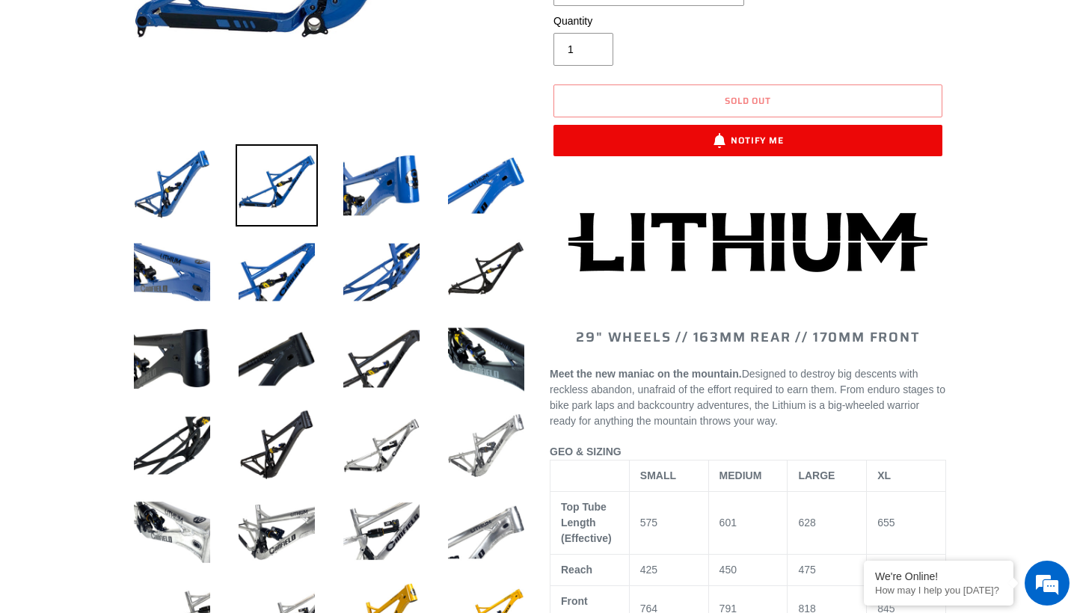
click at [488, 449] on img at bounding box center [486, 445] width 82 height 82
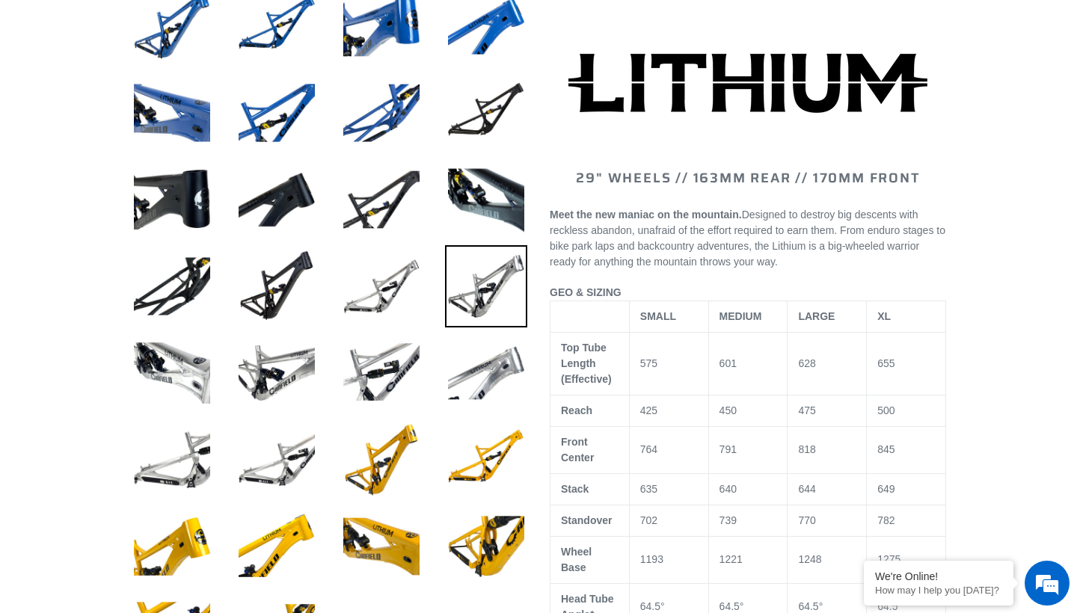
scroll to position [624, 0]
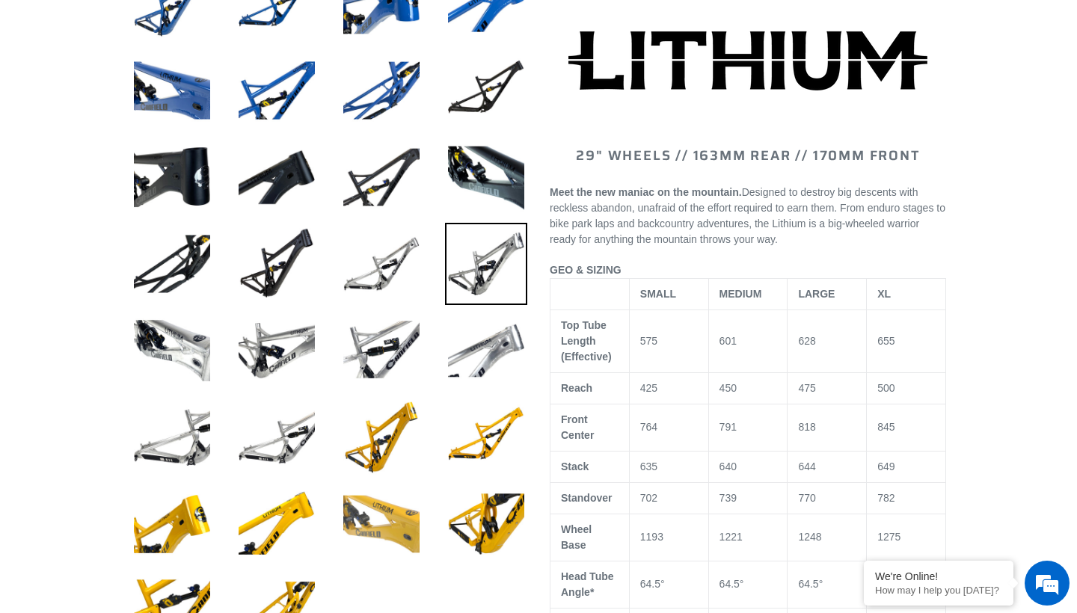
click at [387, 526] on img at bounding box center [381, 524] width 82 height 82
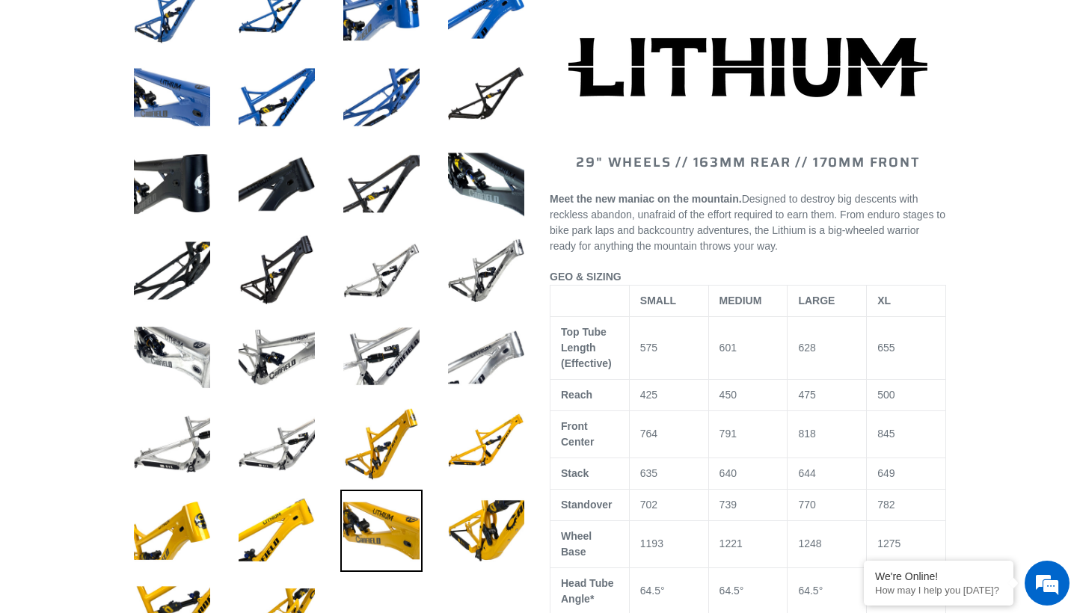
scroll to position [710, 0]
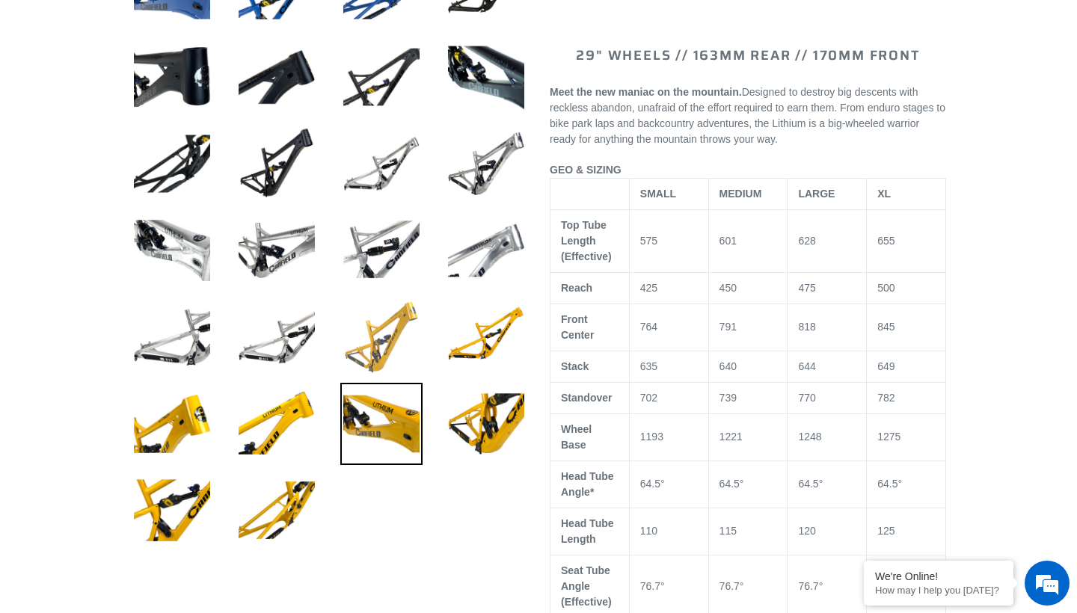
click at [384, 351] on img at bounding box center [381, 337] width 82 height 82
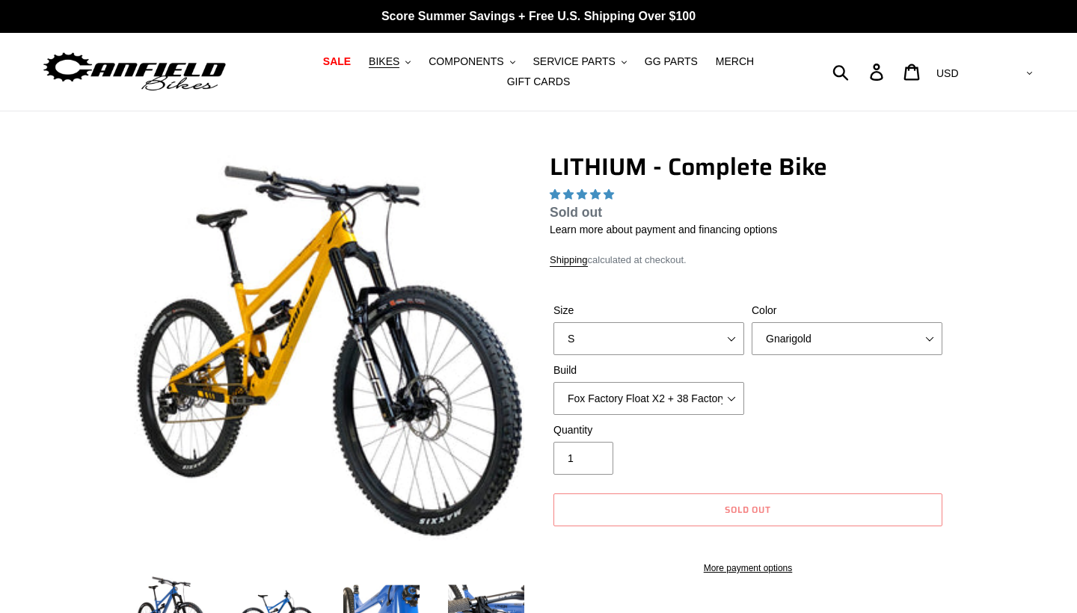
select select "highest-rating"
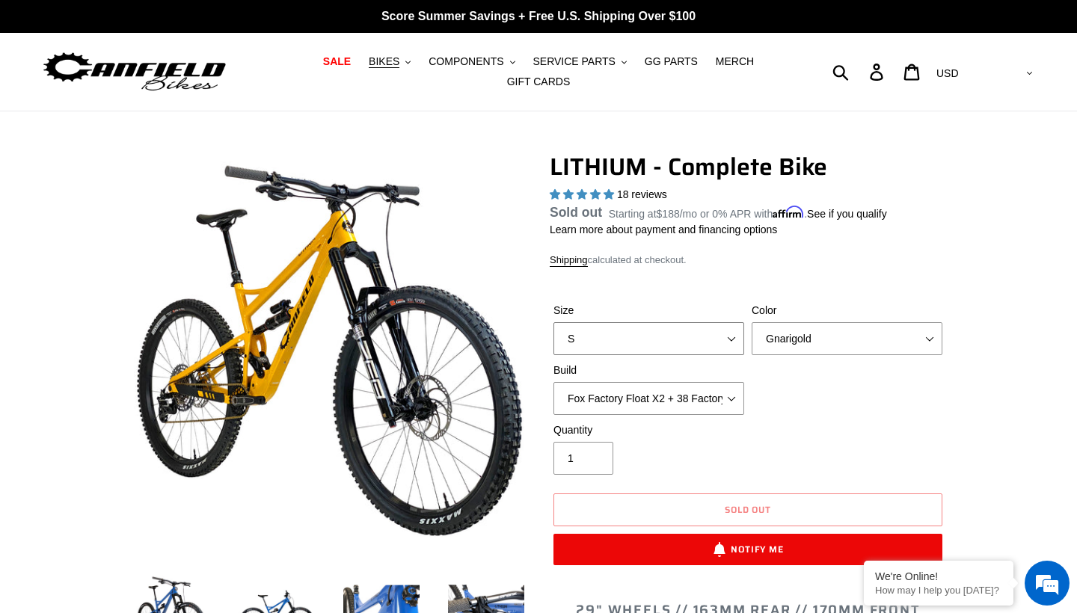
select select "XL"
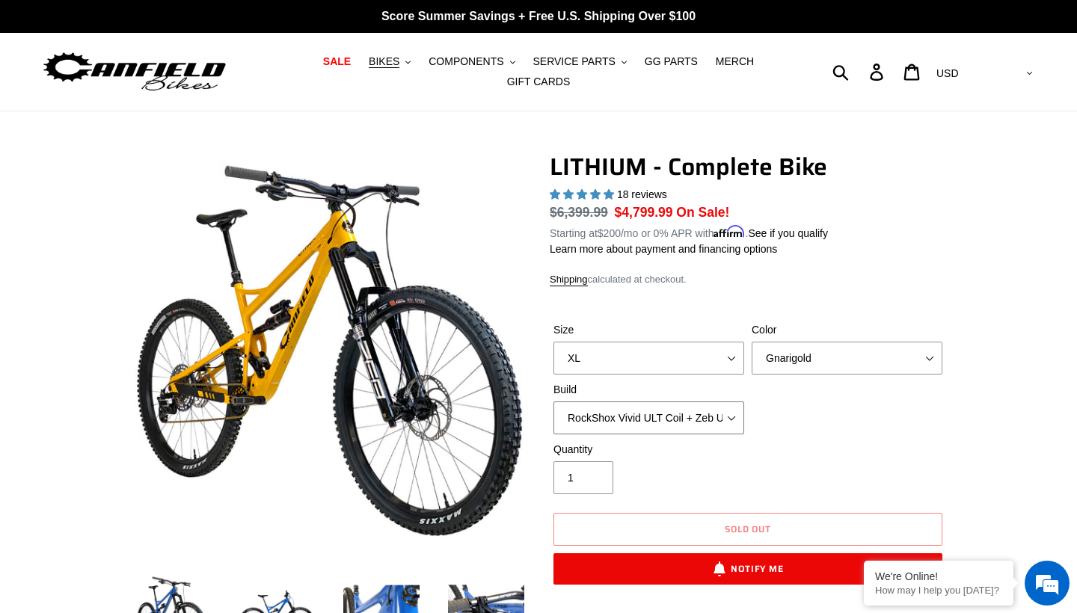
select select "RockShox Vivid ULT Coil + Zeb ULT Chg 3 + Shimano XT"
click at [718, 452] on label "Quantity" at bounding box center [648, 450] width 191 height 16
click at [613, 461] on input "1" at bounding box center [583, 477] width 60 height 33
click at [170, 67] on img at bounding box center [134, 72] width 187 height 47
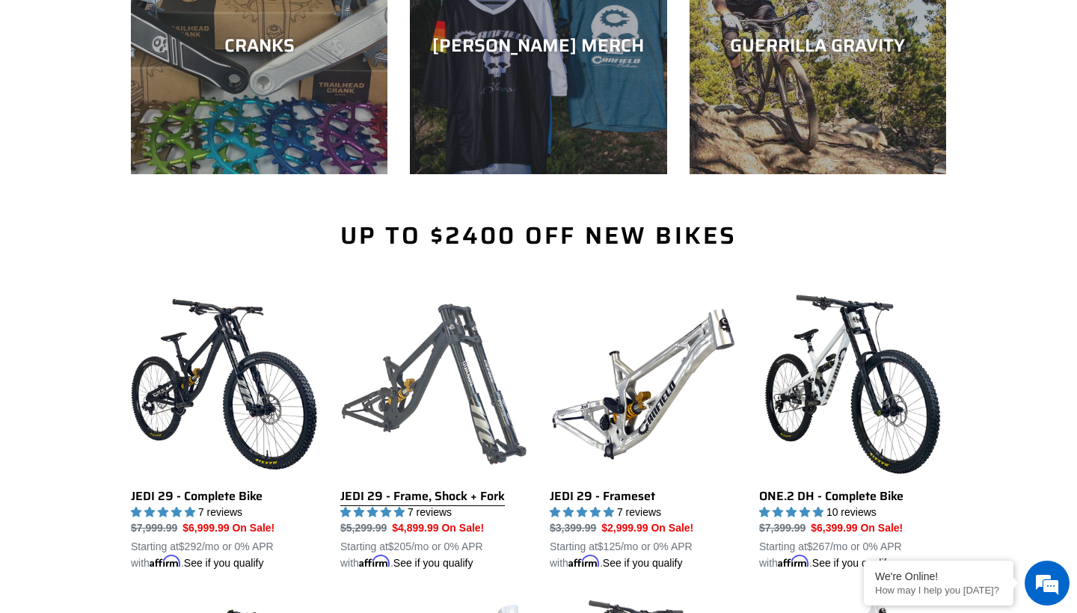
click at [502, 395] on link "JEDI 29 - Frame, Shock + Fork" at bounding box center [433, 431] width 187 height 280
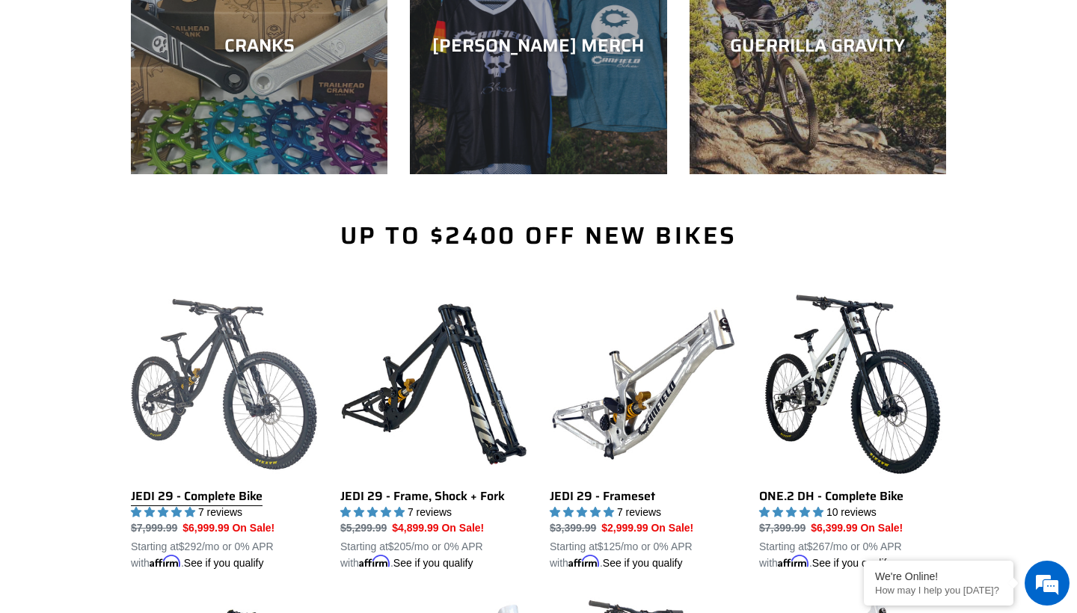
click at [215, 393] on link "JEDI 29 - Complete Bike" at bounding box center [224, 431] width 187 height 280
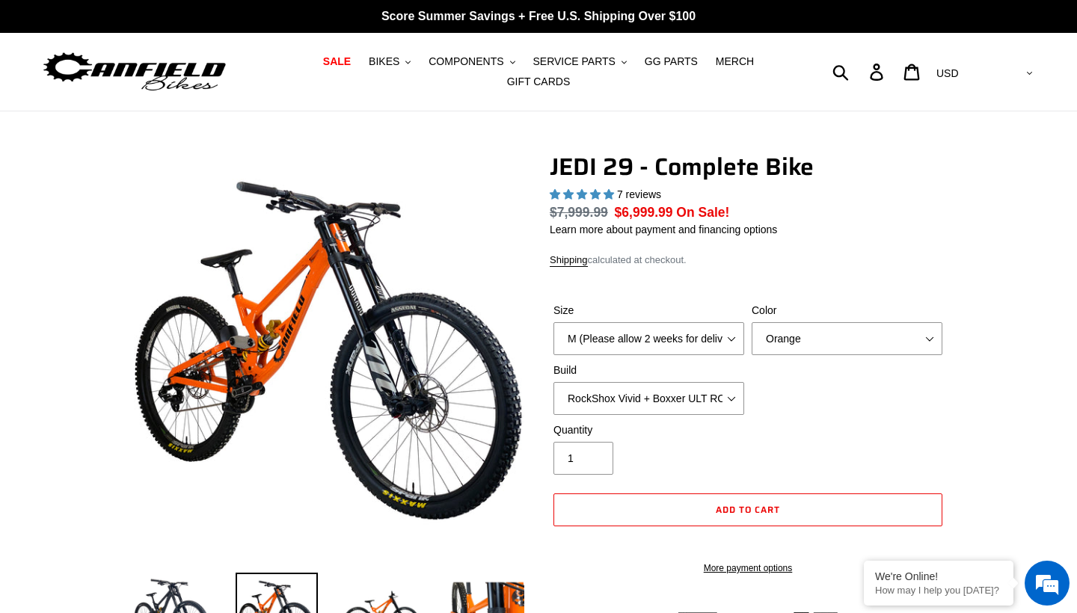
select select "highest-rating"
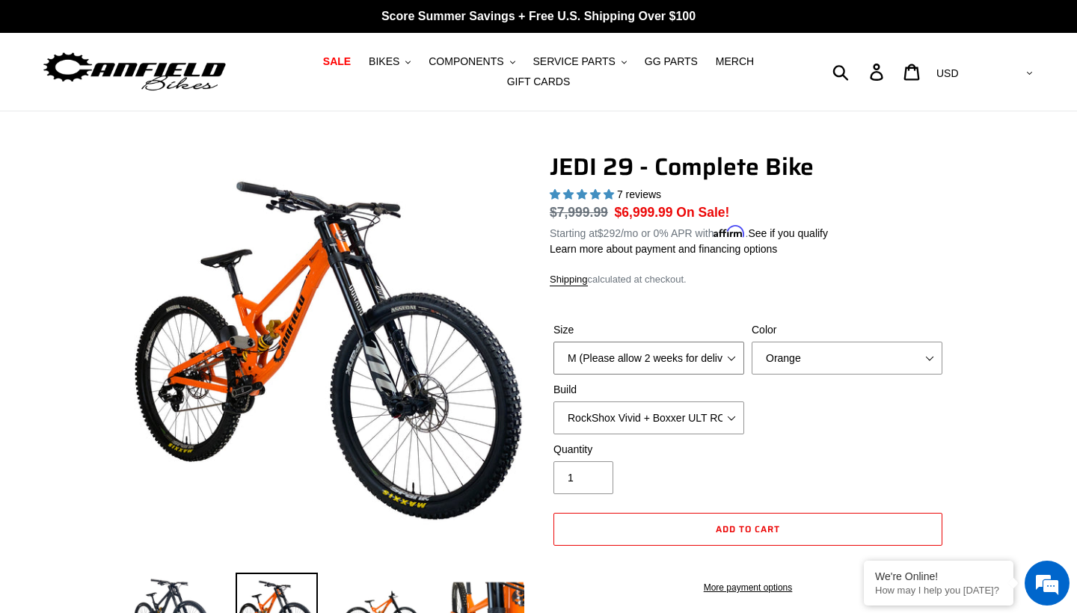
select select "XL (Please allow 2 weeks for delivery)"
click at [780, 434] on div "Size M (Please allow 2 weeks for delivery) L (Please allow 2 weeks for delivery…" at bounding box center [748, 382] width 396 height 120
click at [737, 455] on label "Quantity" at bounding box center [648, 450] width 191 height 16
click at [613, 461] on input "1" at bounding box center [583, 477] width 60 height 33
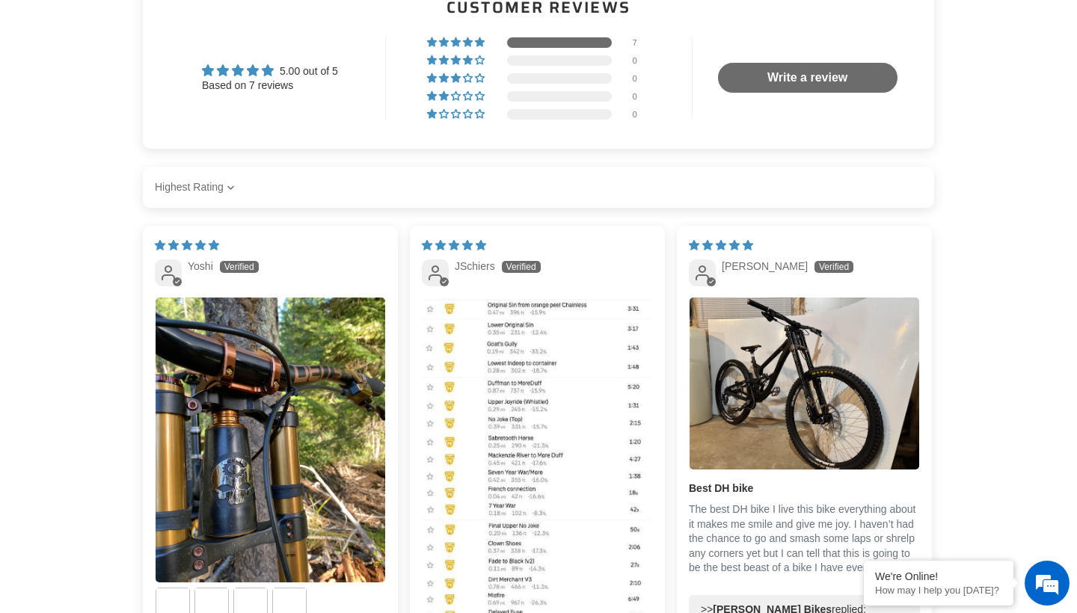
scroll to position [3714, 0]
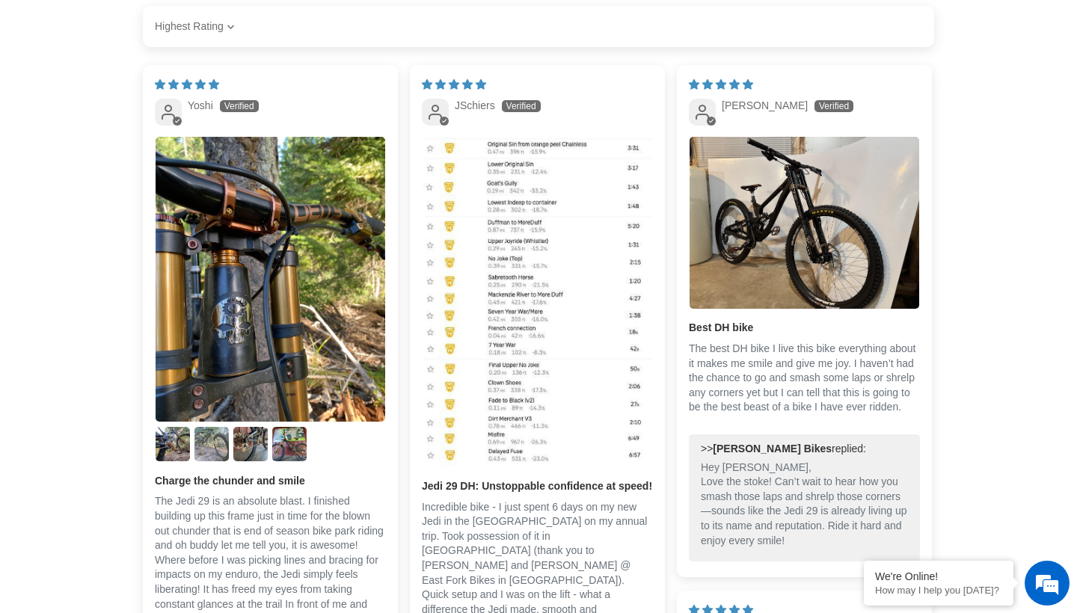
click at [219, 461] on img "Link to user picture 3" at bounding box center [211, 444] width 34 height 34
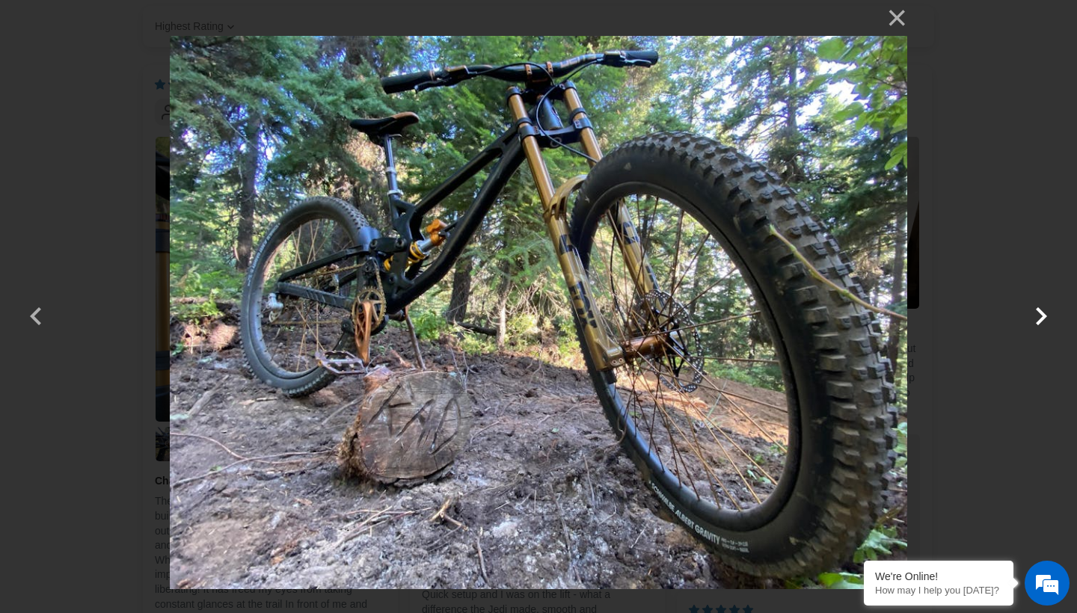
click at [1036, 313] on button "button" at bounding box center [1041, 307] width 36 height 36
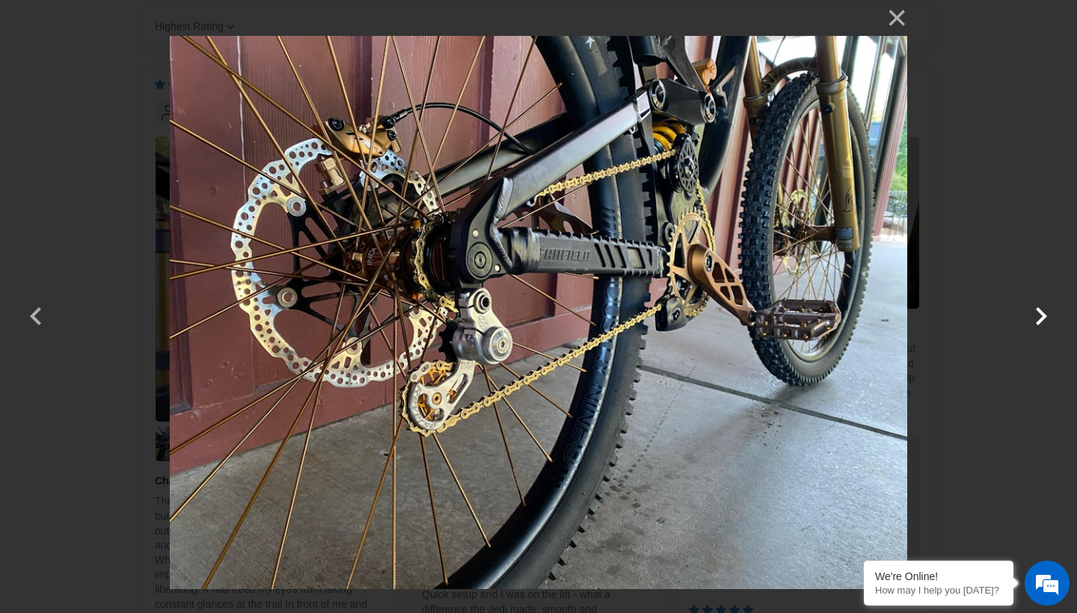
click at [1036, 316] on button "button" at bounding box center [1041, 307] width 36 height 36
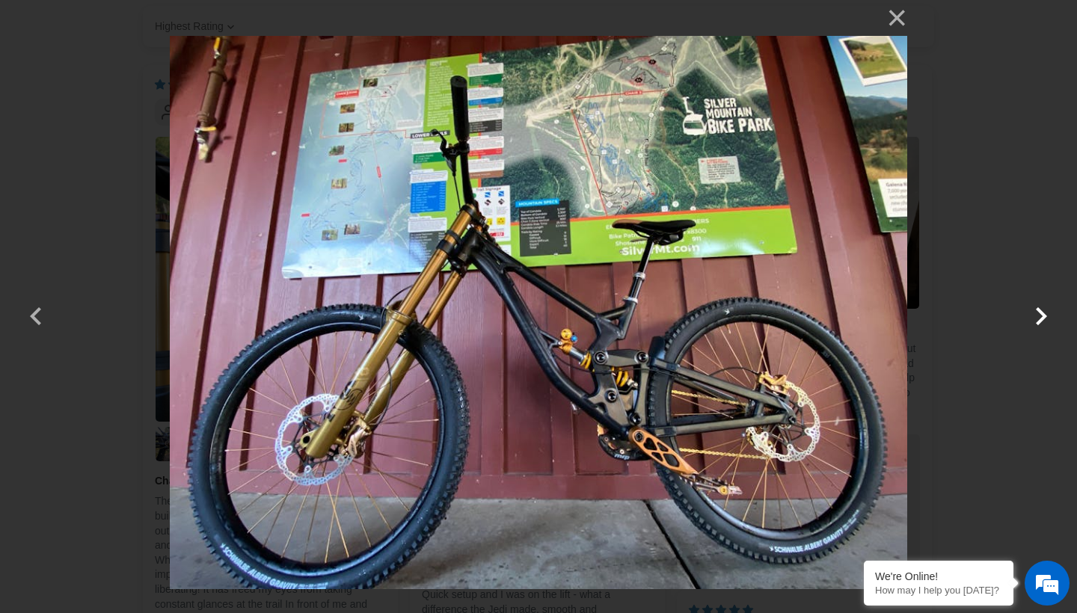
click at [1036, 316] on button "button" at bounding box center [1041, 307] width 36 height 36
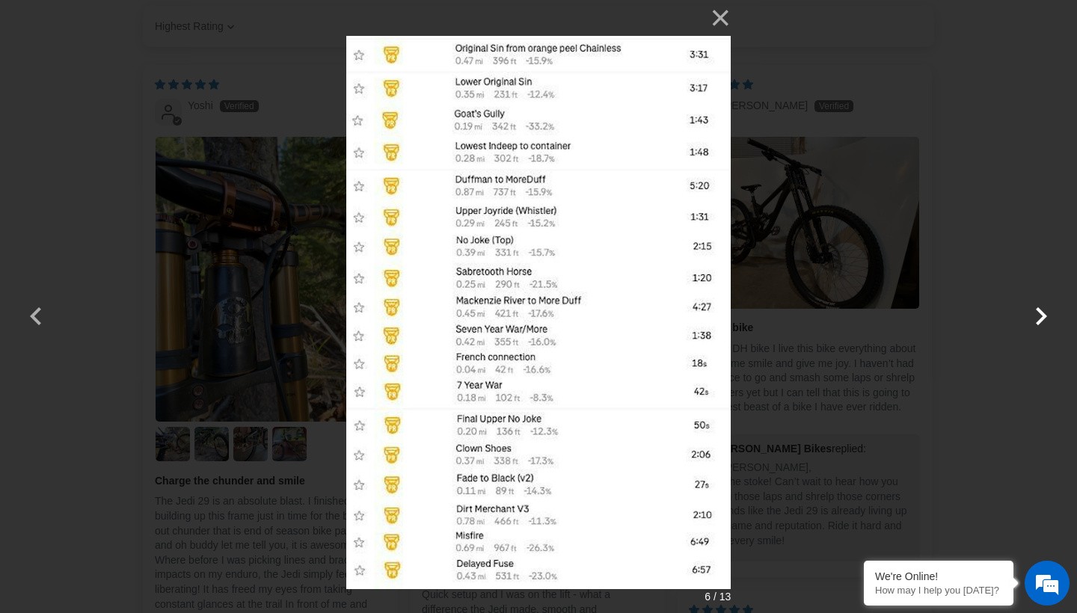
click at [1037, 320] on button "button" at bounding box center [1041, 307] width 36 height 36
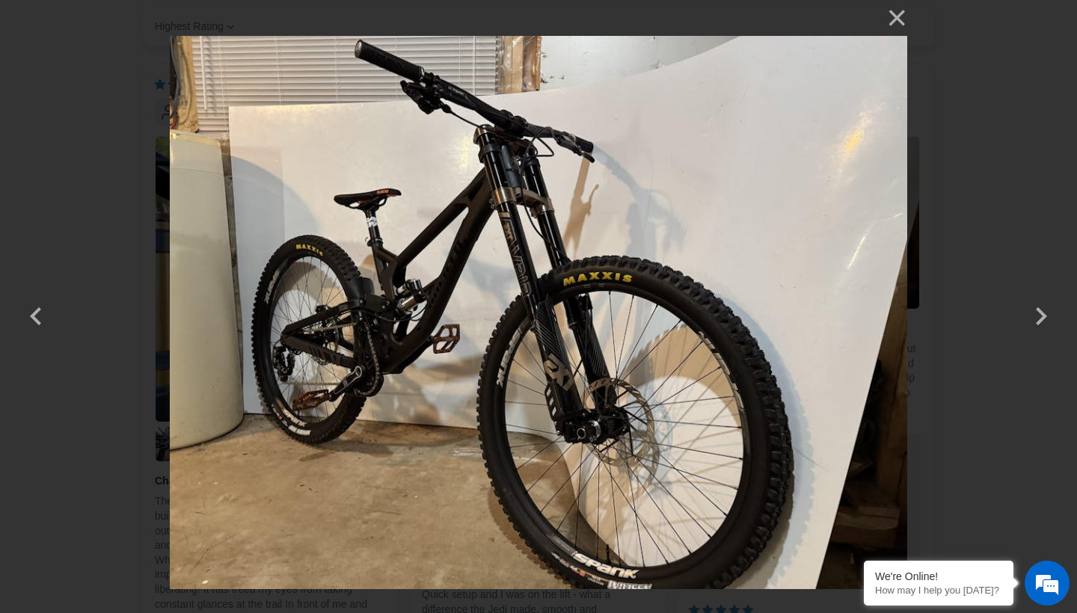
click at [1039, 240] on div "× 7 / 13 Loading..." at bounding box center [538, 306] width 1077 height 613
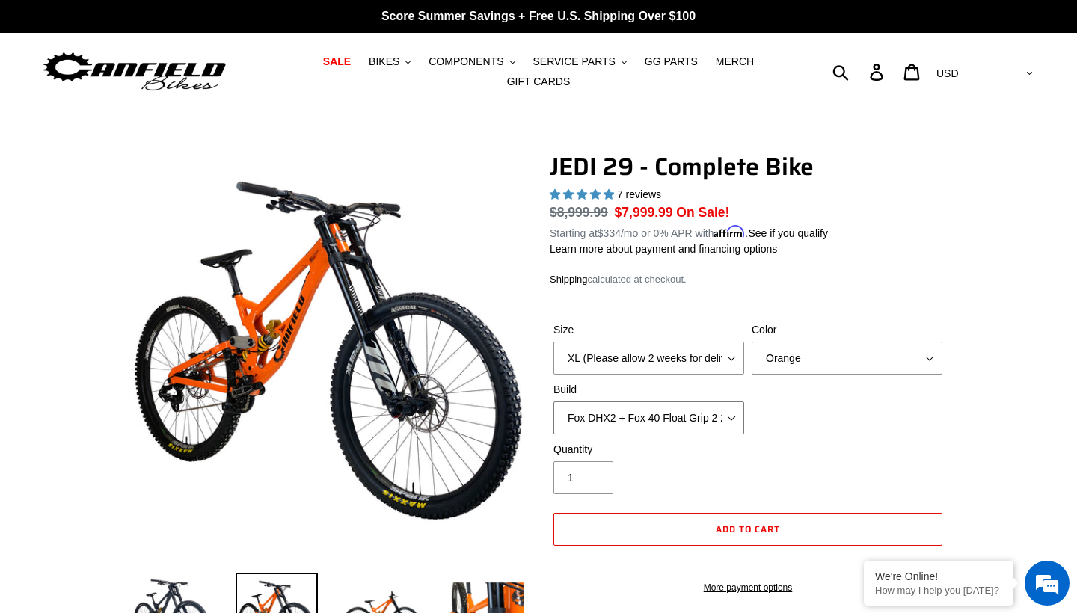
select select "Fox DHX2 + Fox 40 Float Grip 2 203 + Shimano"
click at [805, 443] on div "Quantity 1" at bounding box center [748, 472] width 396 height 60
select select "Raw"
click at [822, 428] on div "Size M (Please allow 2 weeks for delivery) L (Please allow 2 weeks for delivery…" at bounding box center [748, 382] width 396 height 120
click at [410, 55] on button "BIKES .cls-1{fill:#231f20}" at bounding box center [389, 62] width 57 height 20
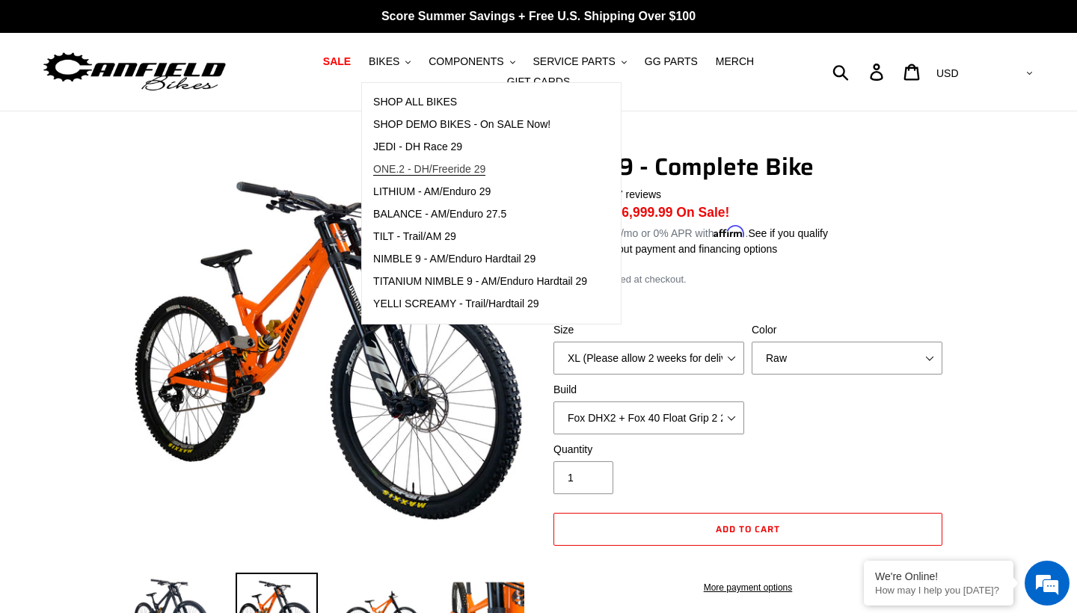
click at [425, 167] on span "ONE.2 - DH/Freeride 29" at bounding box center [429, 169] width 112 height 13
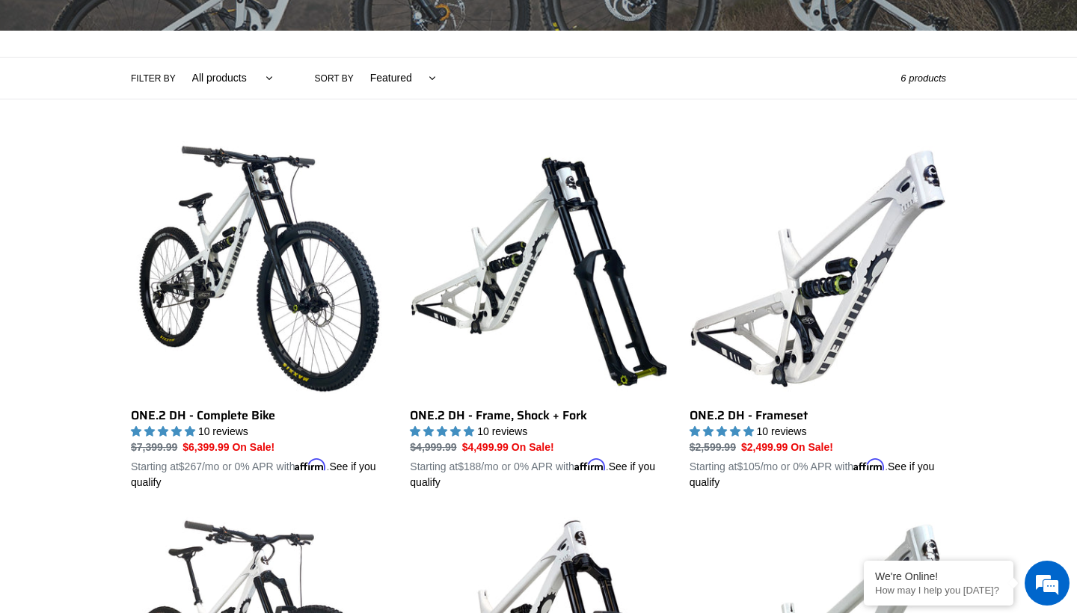
scroll to position [354, 0]
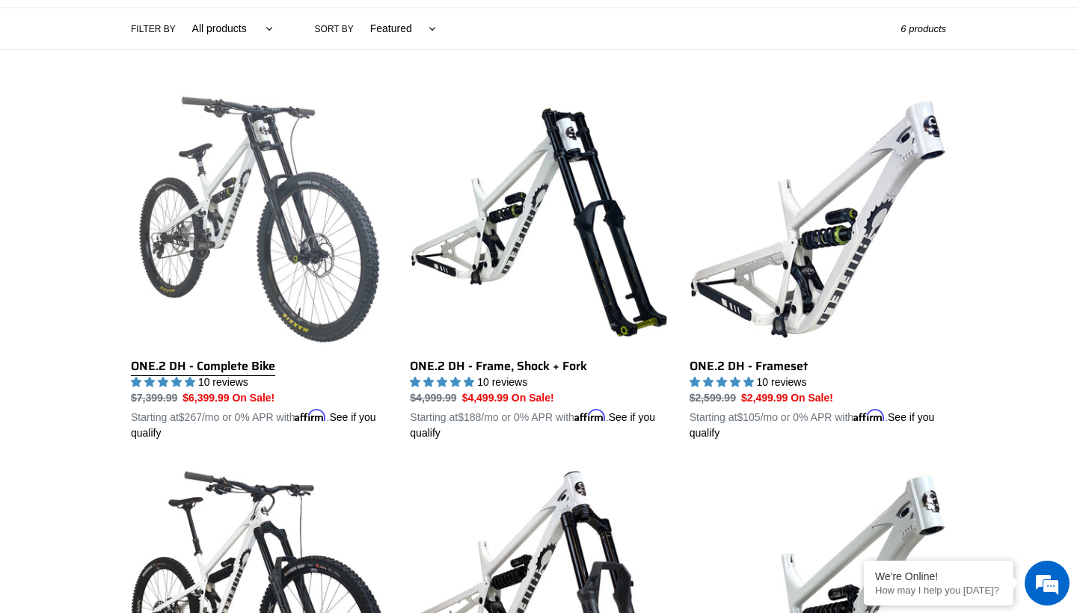
click at [339, 236] on link "ONE.2 DH - Complete Bike" at bounding box center [259, 266] width 256 height 350
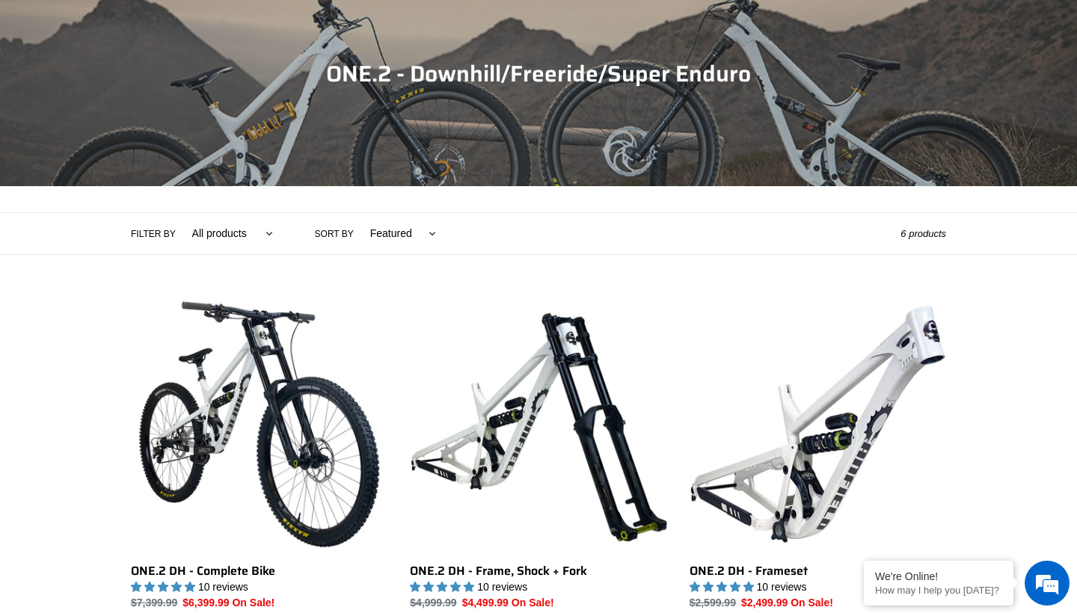
scroll to position [95, 0]
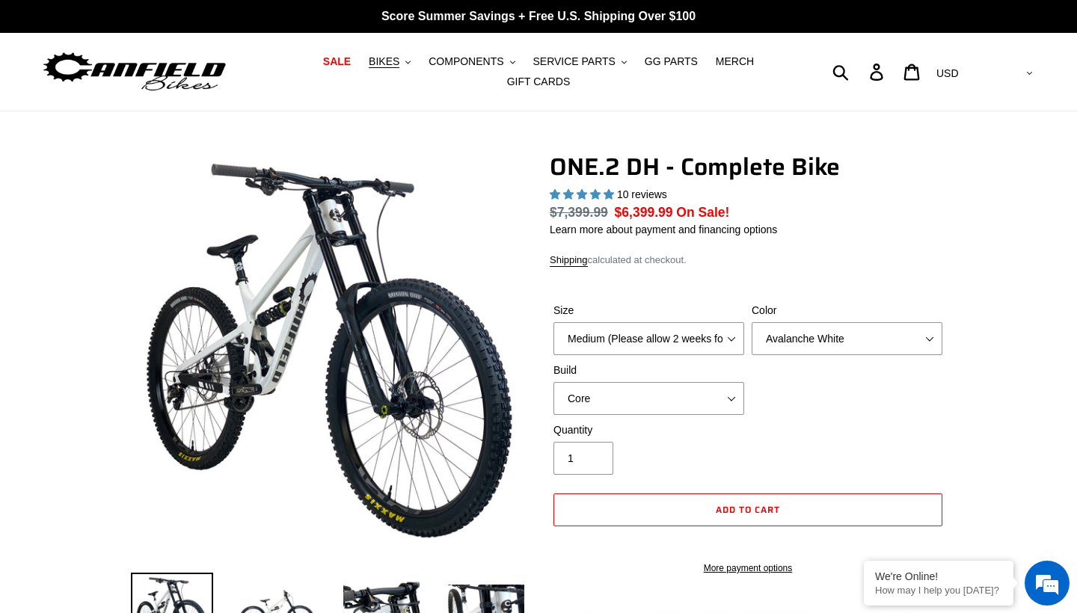
select select "highest-rating"
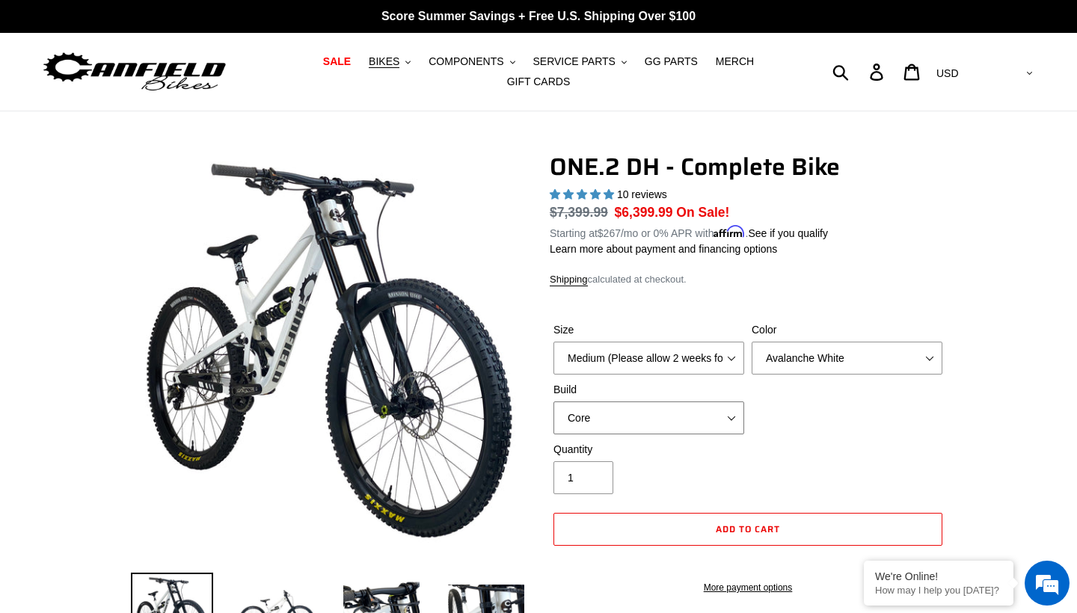
select select "Pro"
click at [754, 442] on div "Quantity 1" at bounding box center [748, 472] width 396 height 60
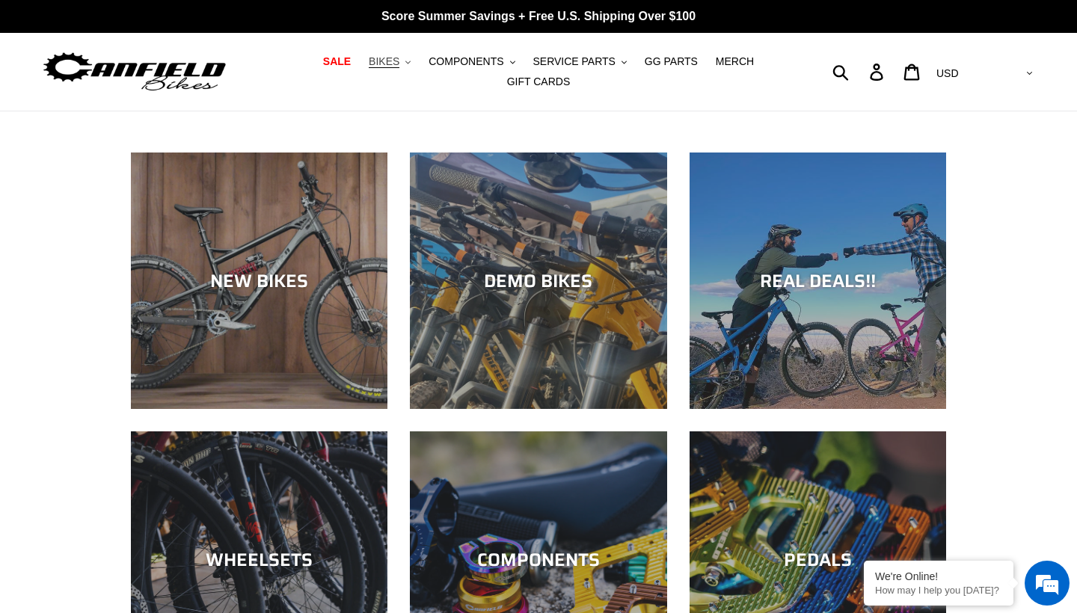
click at [398, 58] on span "BIKES" at bounding box center [384, 61] width 31 height 13
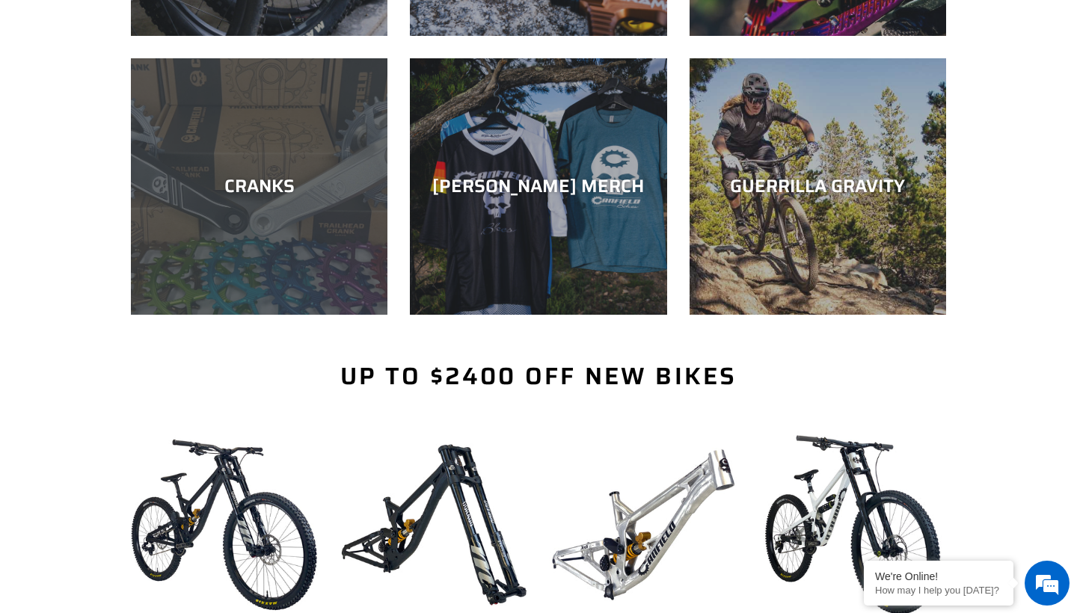
scroll to position [658, 0]
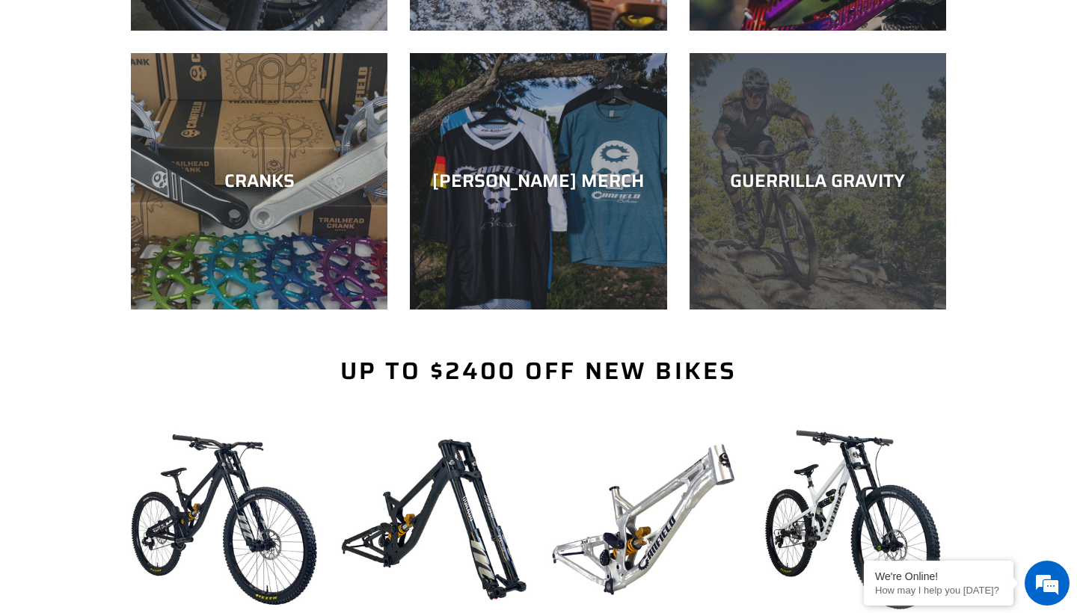
click at [707, 310] on div "GUERRILLA GRAVITY" at bounding box center [817, 310] width 256 height 0
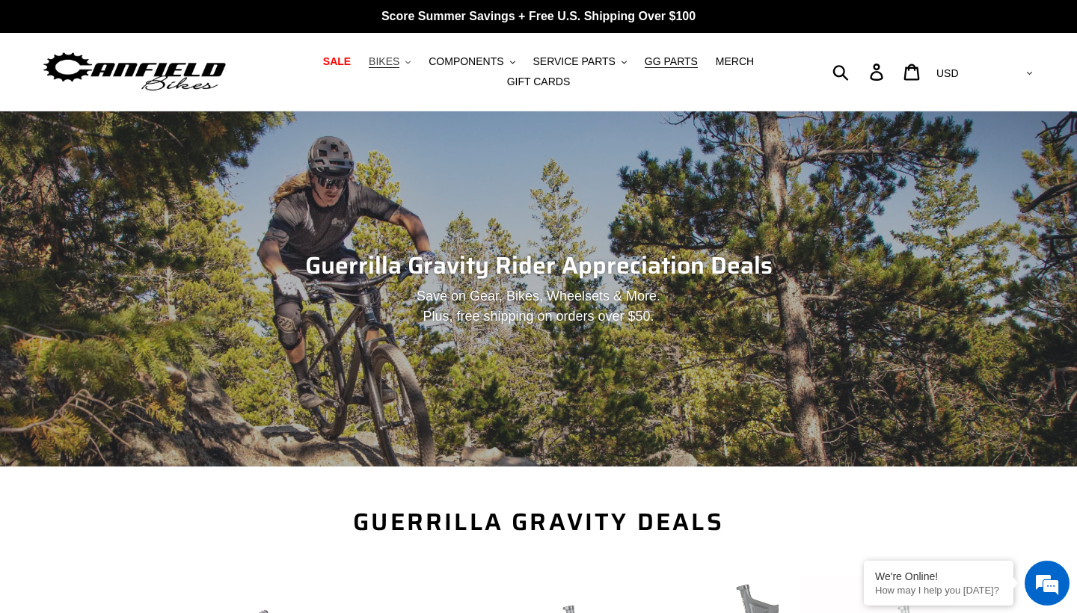
click at [395, 59] on span "BIKES" at bounding box center [384, 61] width 31 height 13
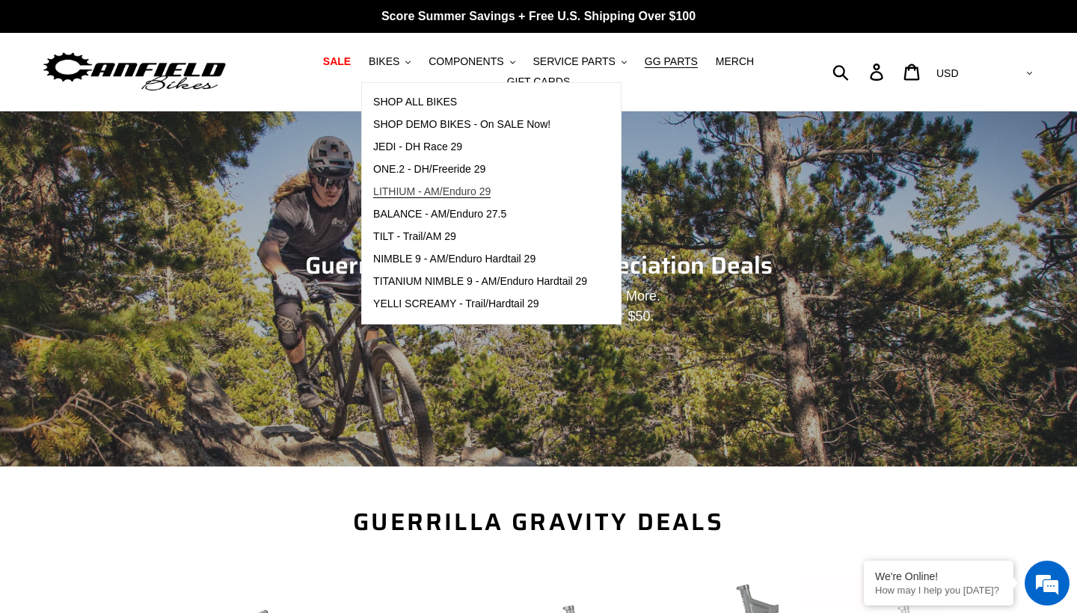
click at [451, 191] on span "LITHIUM - AM/Enduro 29" at bounding box center [431, 191] width 117 height 13
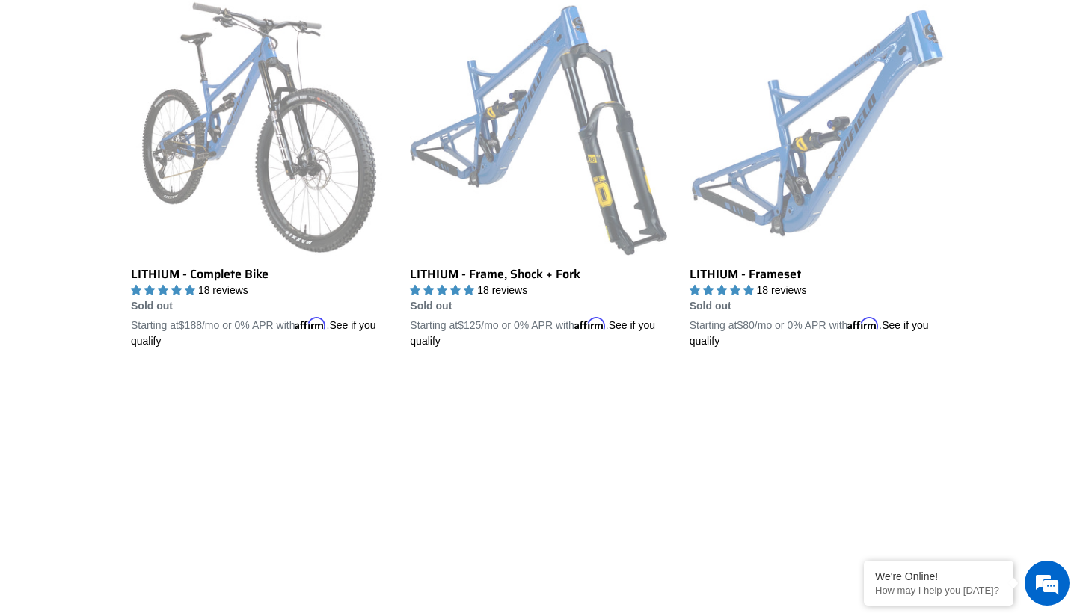
scroll to position [456, 0]
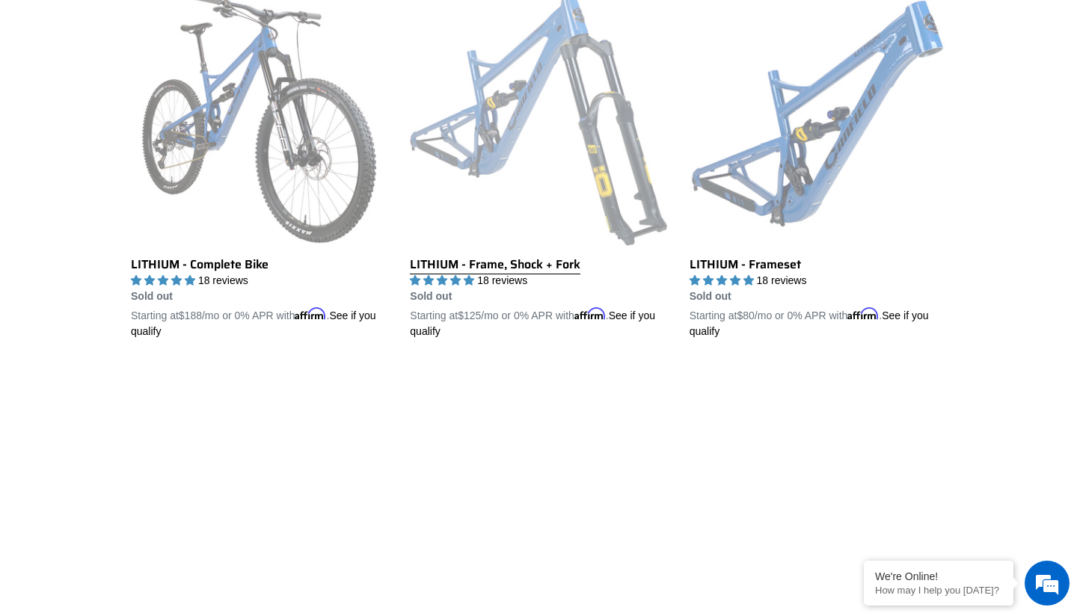
click at [599, 156] on link "LITHIUM - Frame, Shock + Fork" at bounding box center [538, 165] width 256 height 350
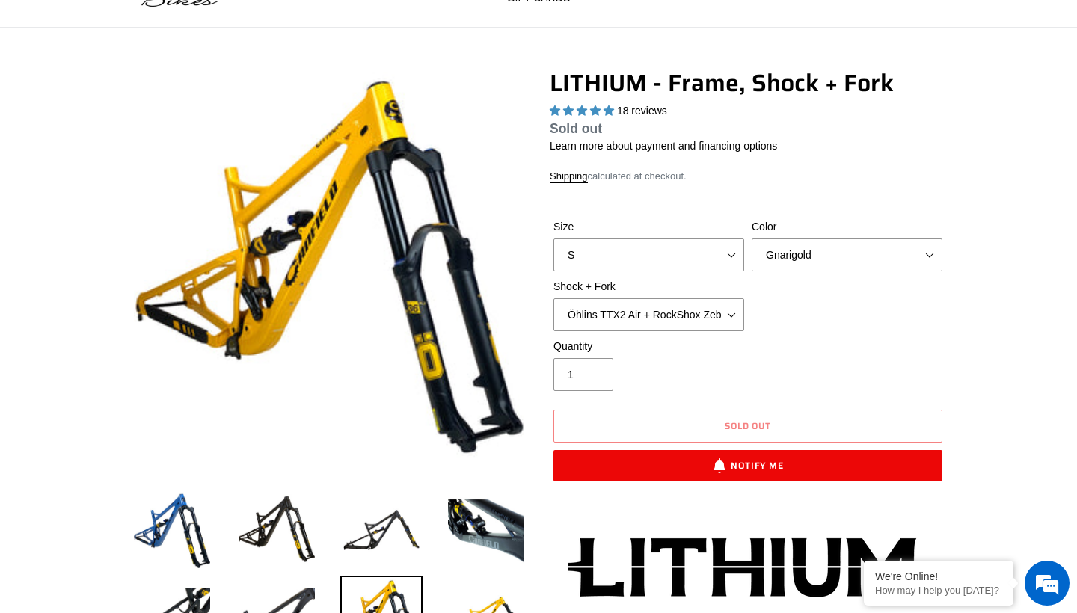
select select "highest-rating"
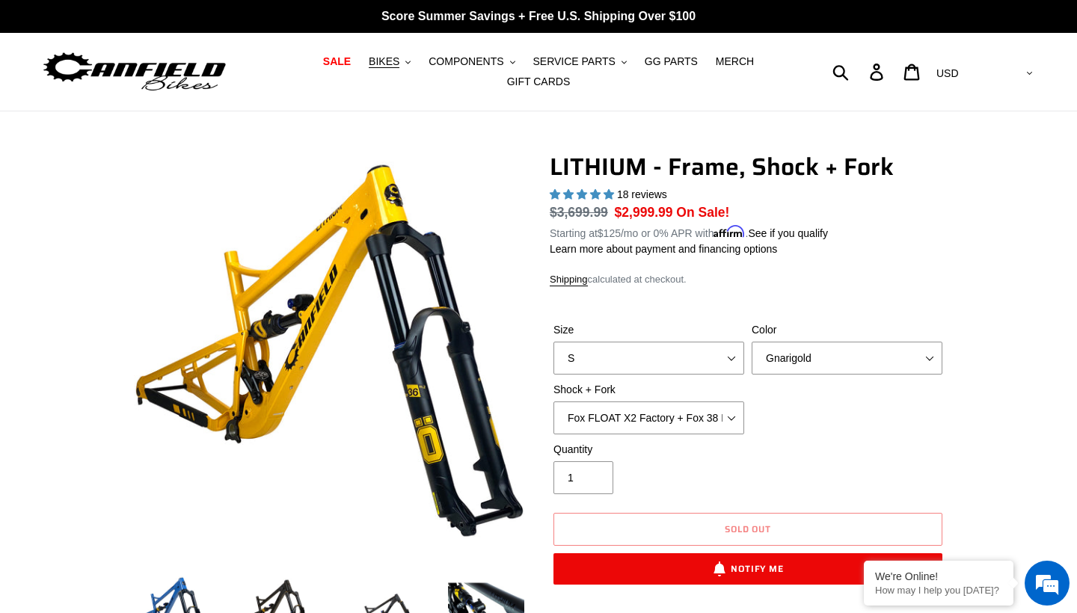
click at [850, 393] on div "Size S M L XL Color Gnarigold Blue Velvet Stealth Black Shock + Fork Öhlins TTX…" at bounding box center [748, 382] width 396 height 120
select select "Fox FLOAT X2 Factory + Fox 38 FLOAT Factory 170mm"
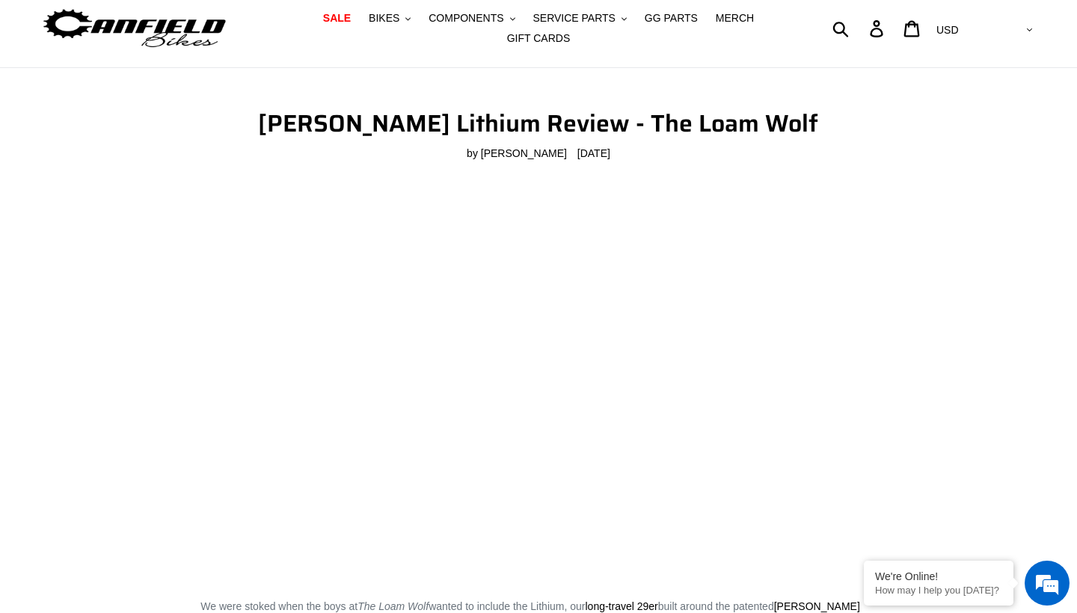
scroll to position [45, 0]
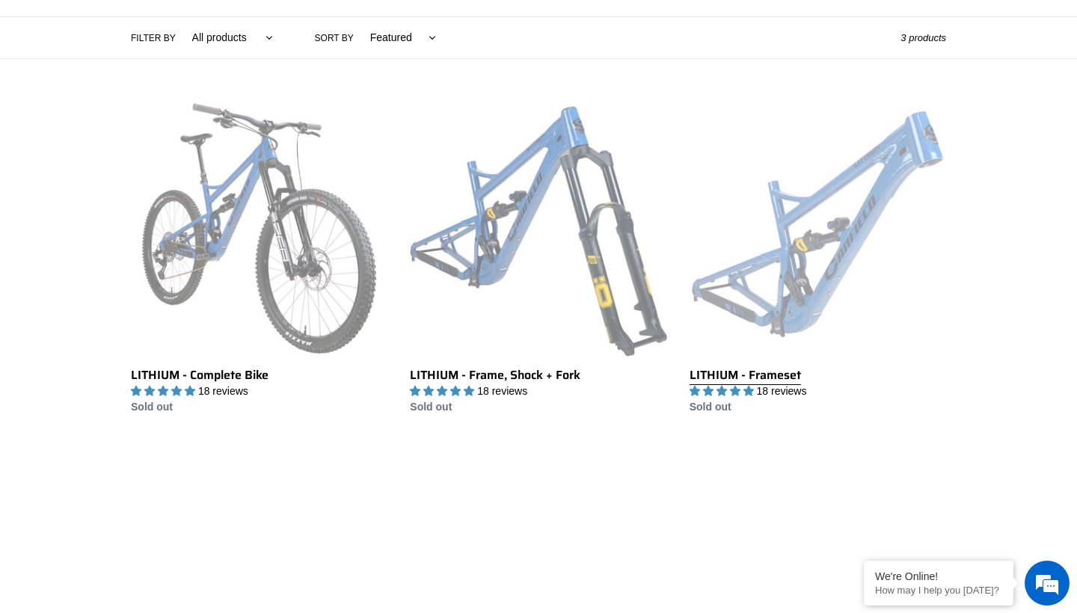
scroll to position [343, 0]
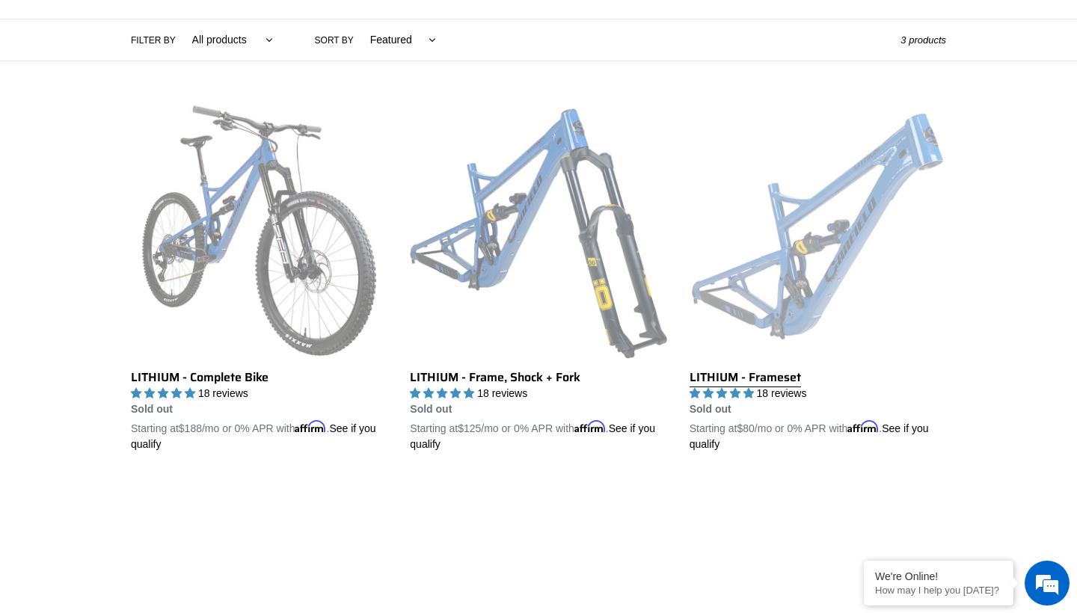
click at [808, 233] on link "LITHIUM - Frameset" at bounding box center [817, 277] width 256 height 350
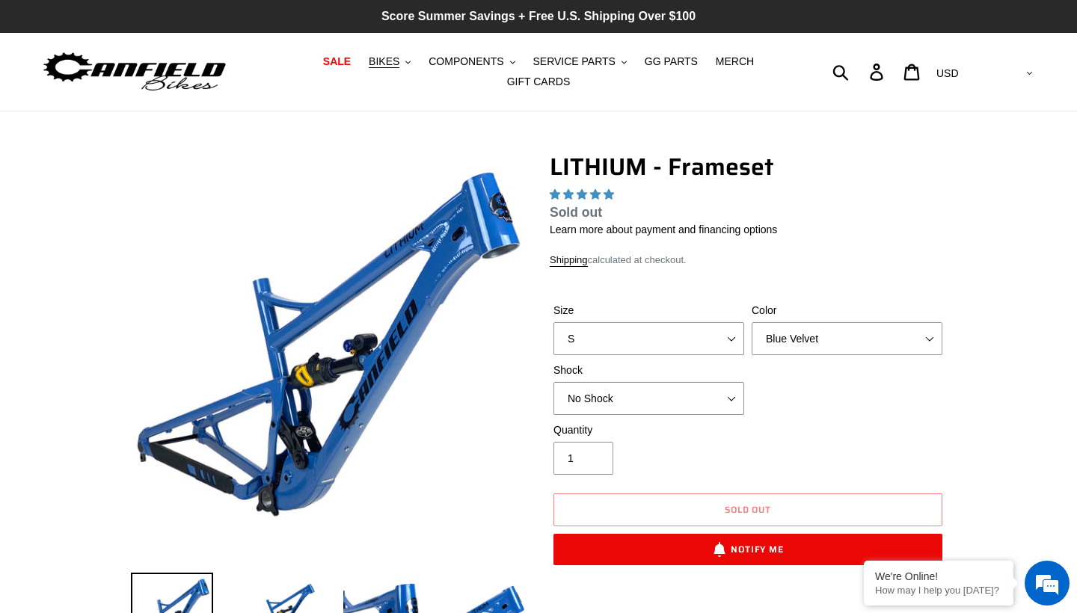
select select "highest-rating"
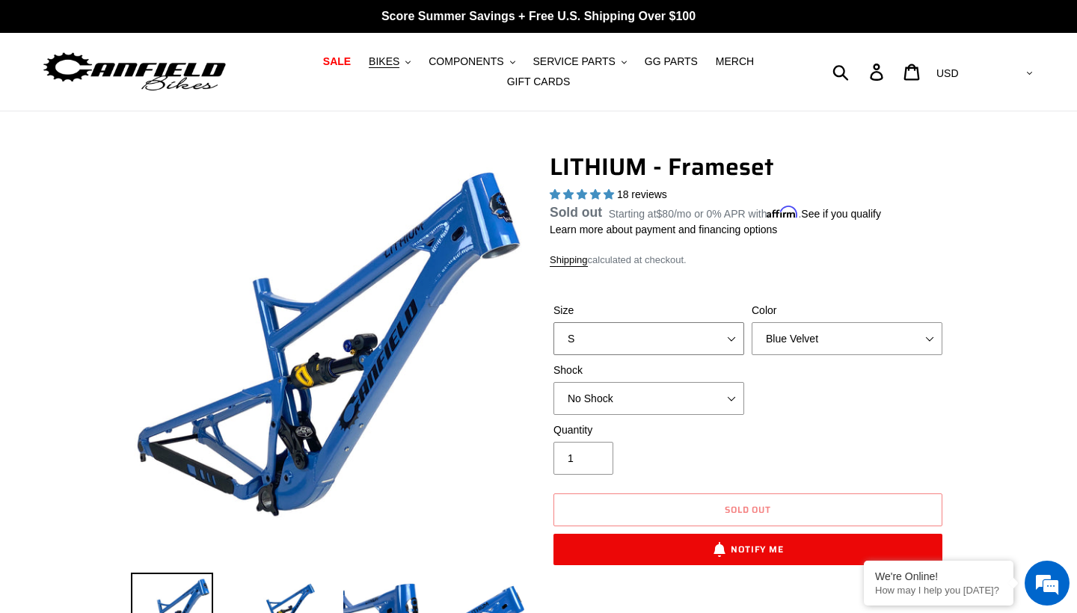
select select "XL"
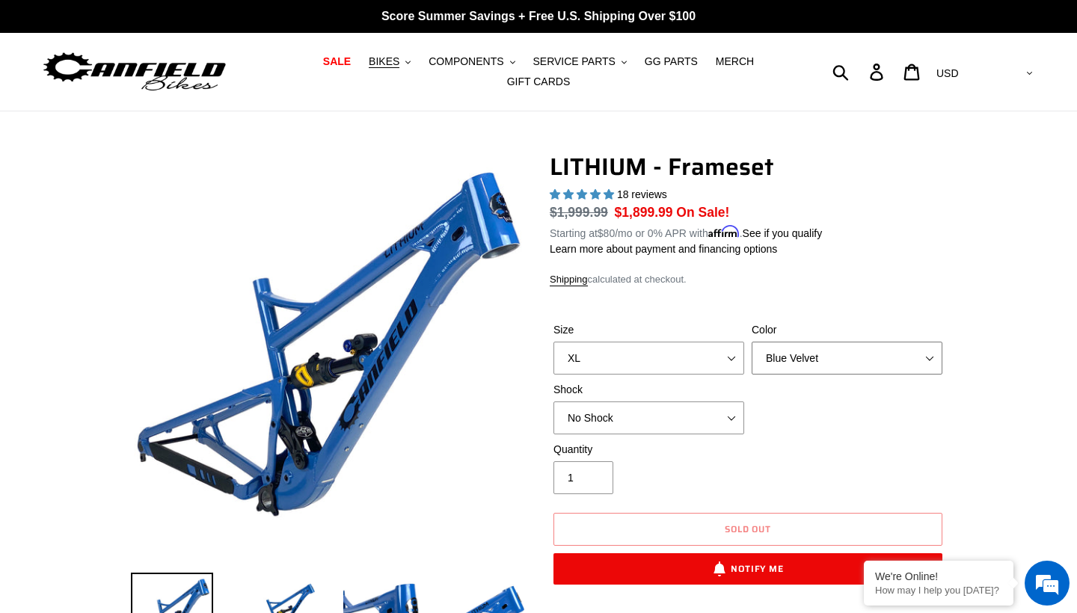
select select "Stealth Black"
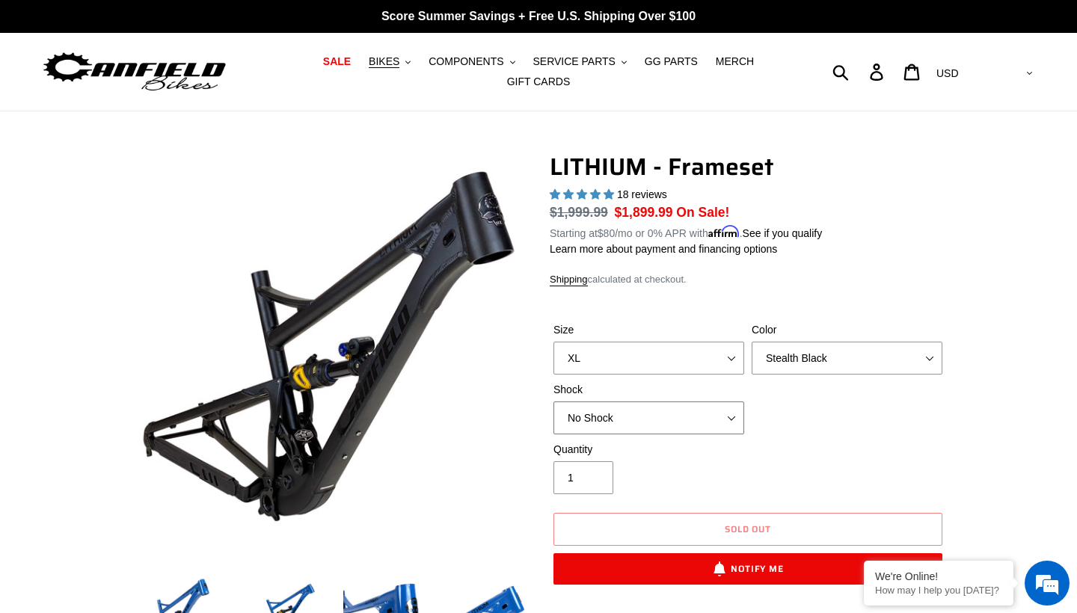
select select "Fox FLOAT X2 Factory"
click at [703, 459] on div "Quantity 1" at bounding box center [649, 468] width 198 height 52
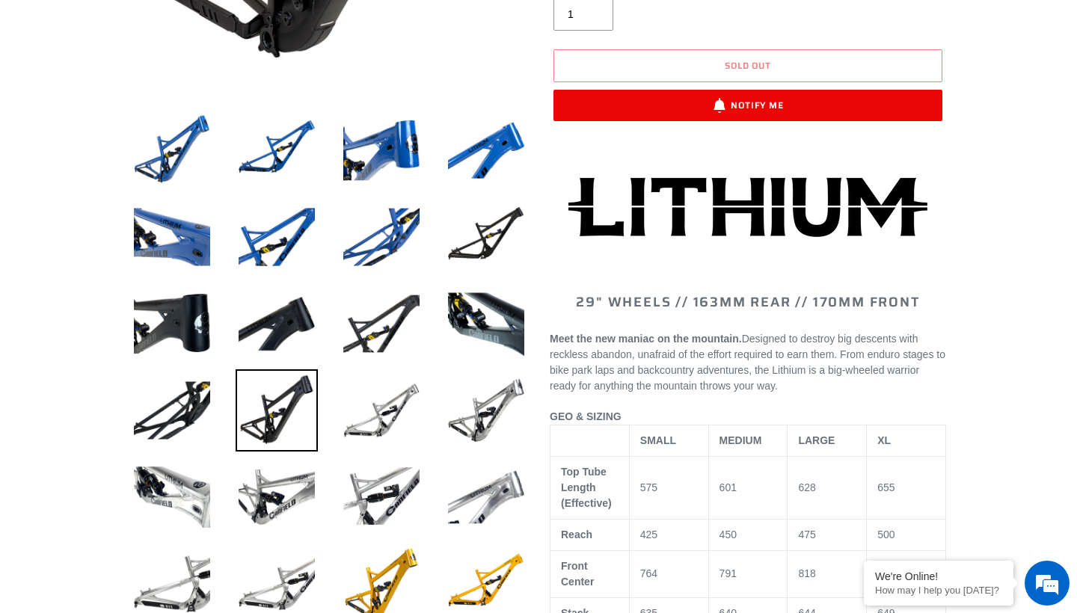
scroll to position [463, 0]
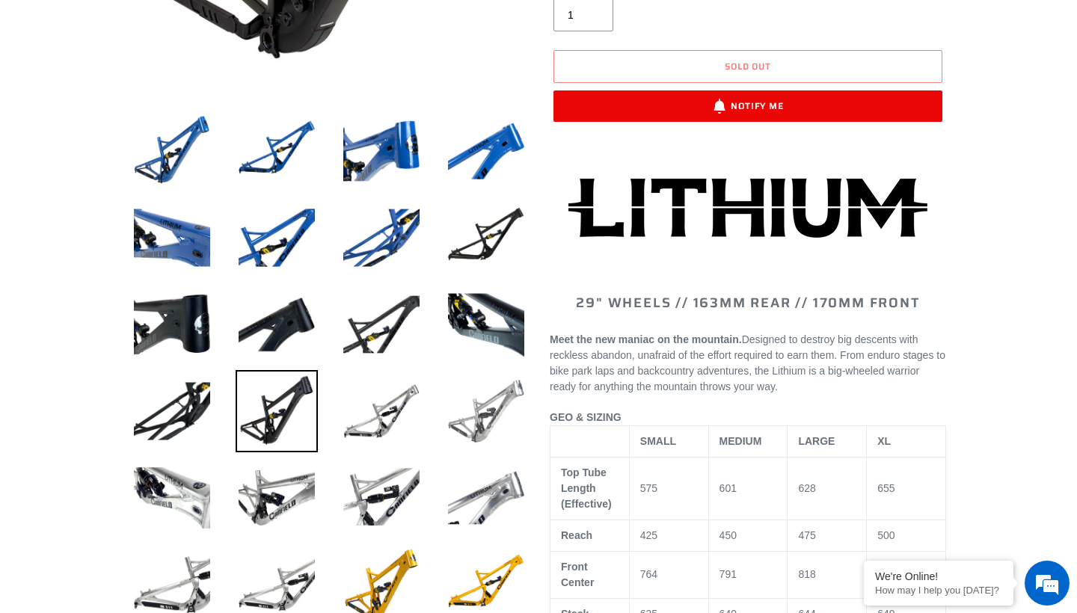
click at [500, 422] on img at bounding box center [486, 411] width 82 height 82
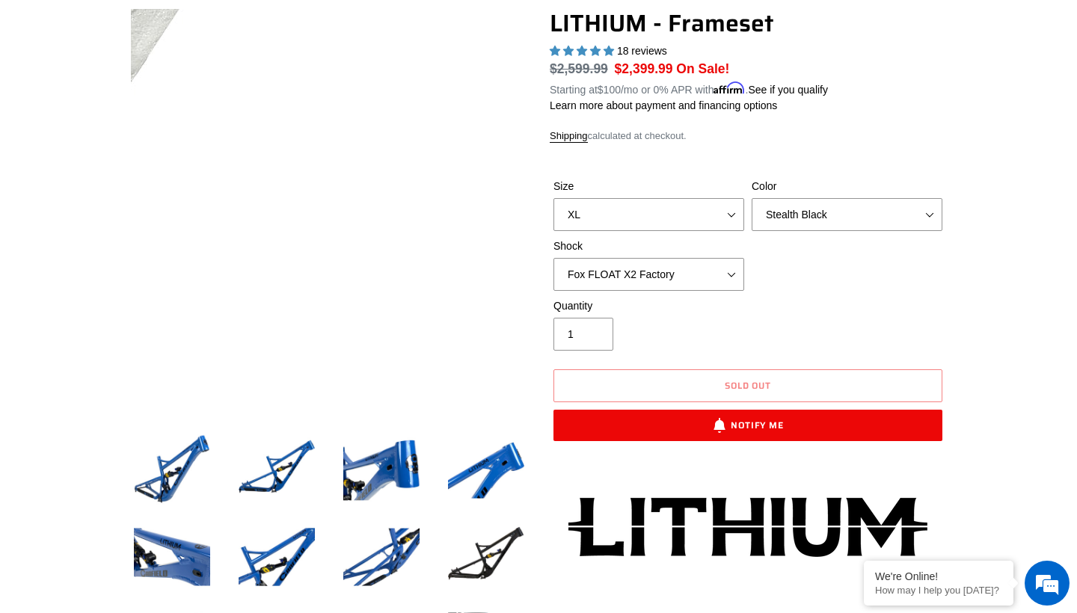
scroll to position [225, 0]
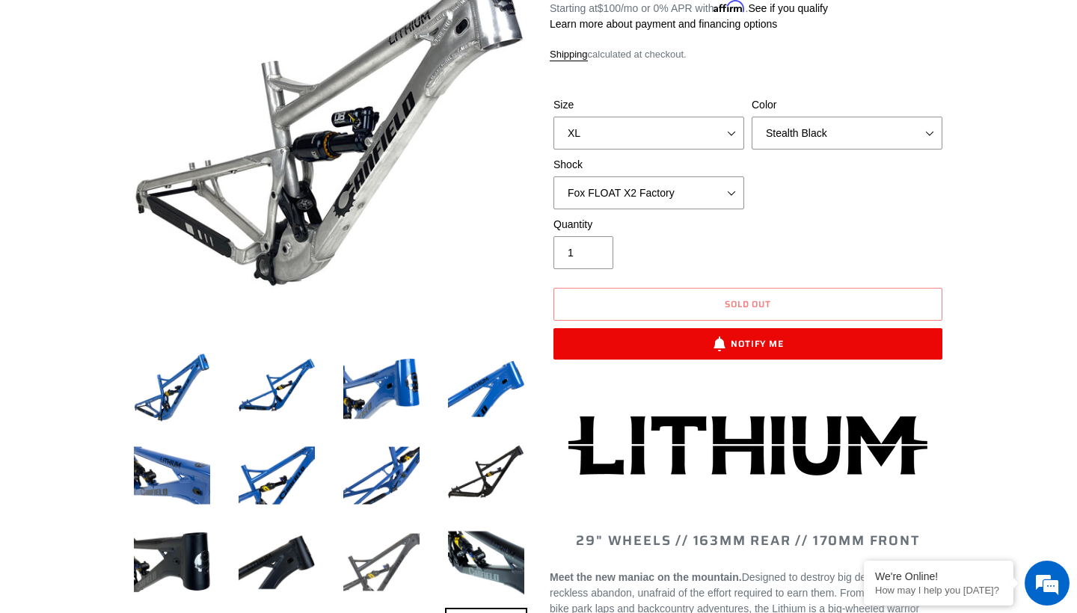
click at [390, 559] on img at bounding box center [381, 562] width 82 height 82
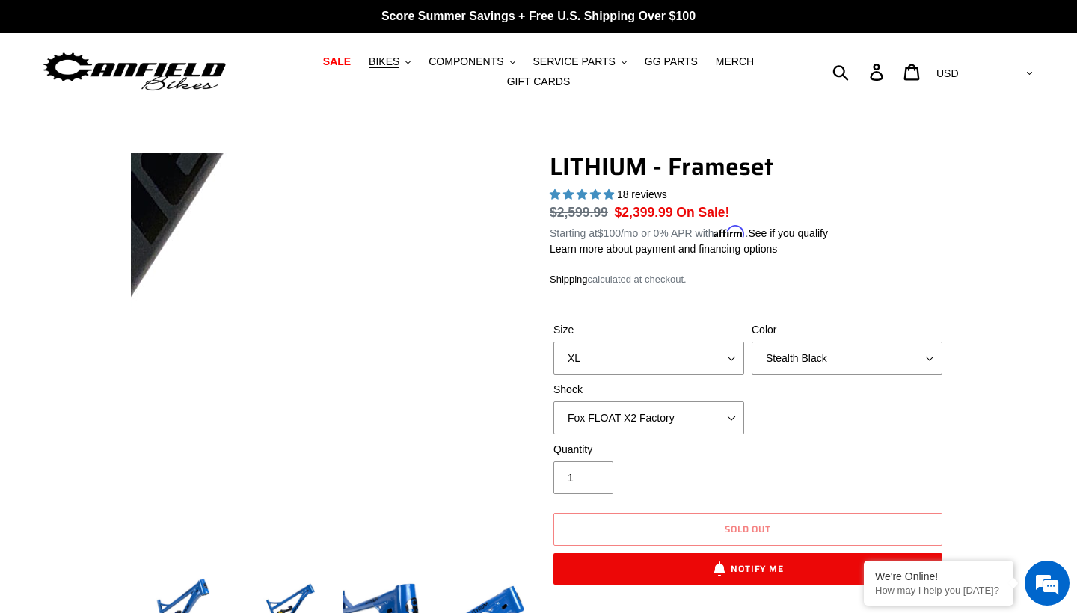
scroll to position [0, 0]
